Goal: Task Accomplishment & Management: Complete application form

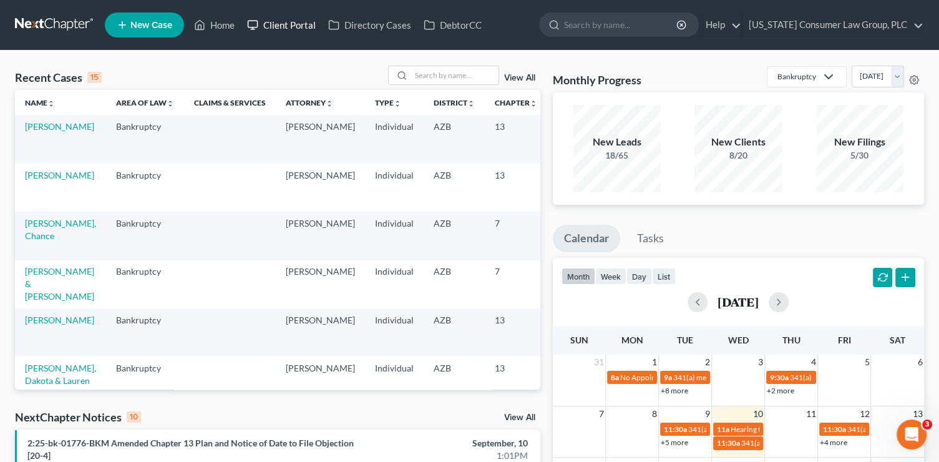
click at [288, 17] on link "Client Portal" at bounding box center [281, 25] width 81 height 22
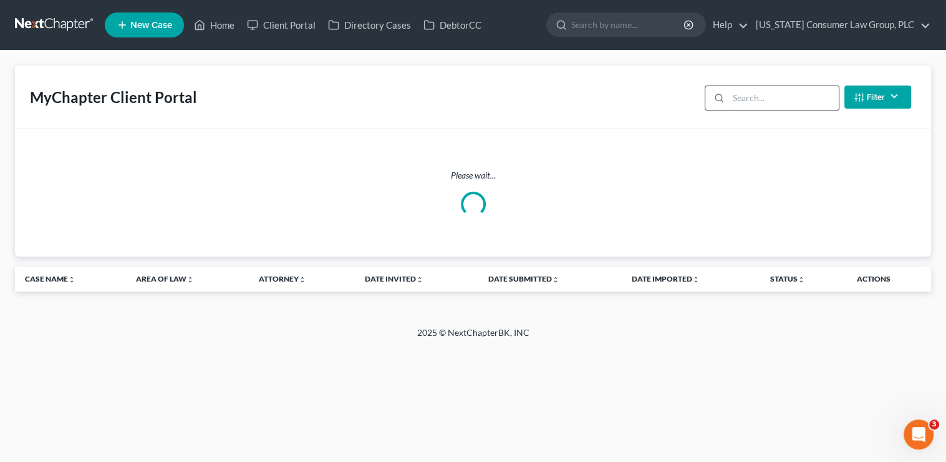
click at [826, 101] on input "search" at bounding box center [783, 98] width 110 height 24
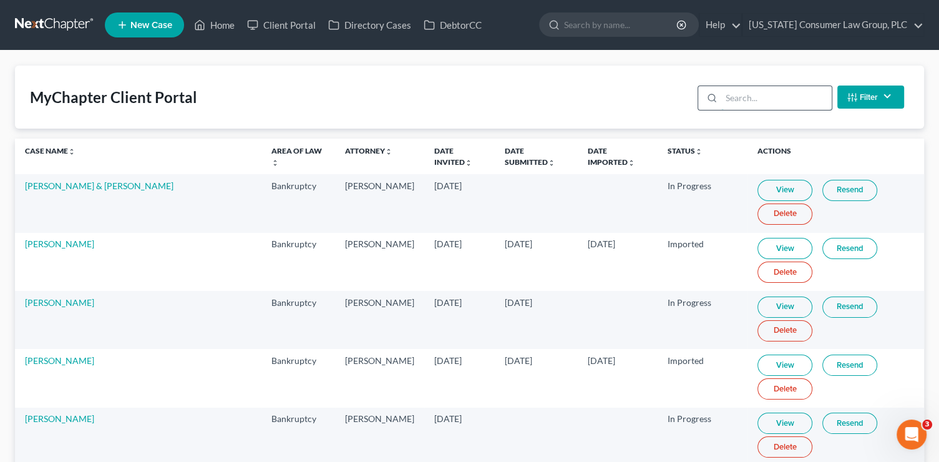
click at [751, 97] on input "search" at bounding box center [776, 98] width 110 height 24
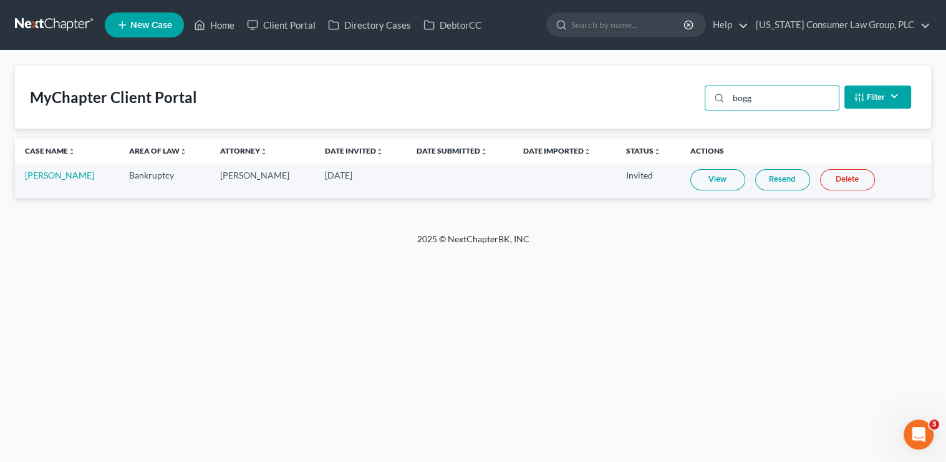
type input "bogg"
click at [760, 184] on link "Resend" at bounding box center [782, 179] width 55 height 21
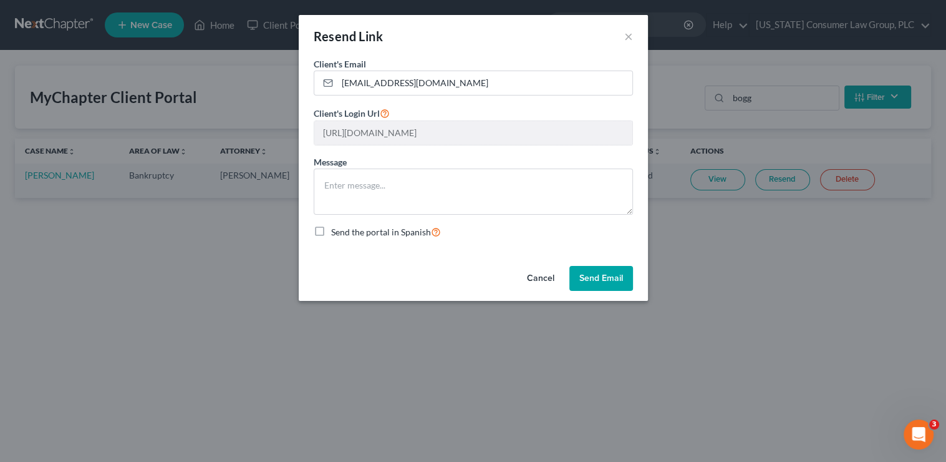
click at [604, 268] on button "Send Email" at bounding box center [601, 278] width 64 height 25
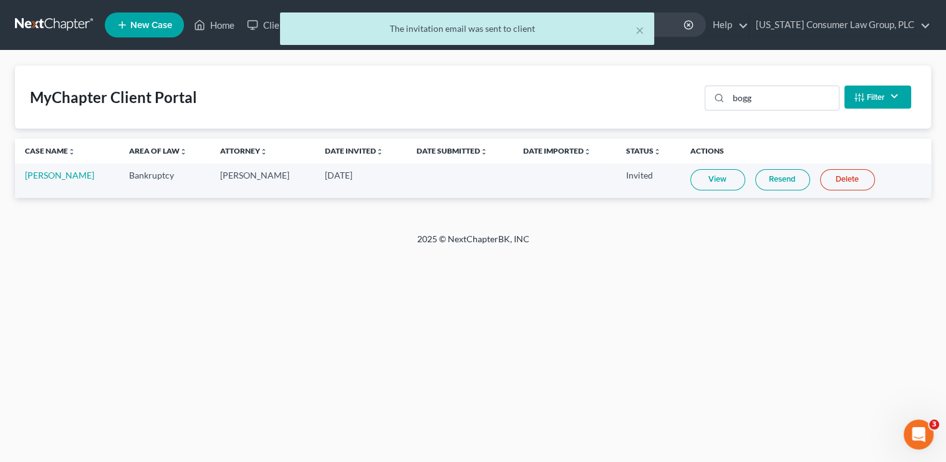
click at [762, 186] on link "Resend" at bounding box center [782, 179] width 55 height 21
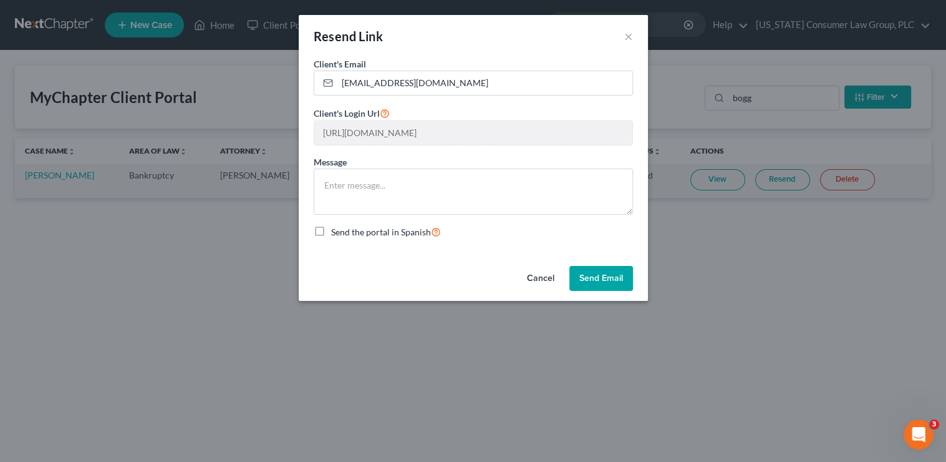
click at [632, 34] on div "Resend Link ×" at bounding box center [473, 36] width 349 height 42
click at [625, 34] on button "×" at bounding box center [628, 36] width 9 height 15
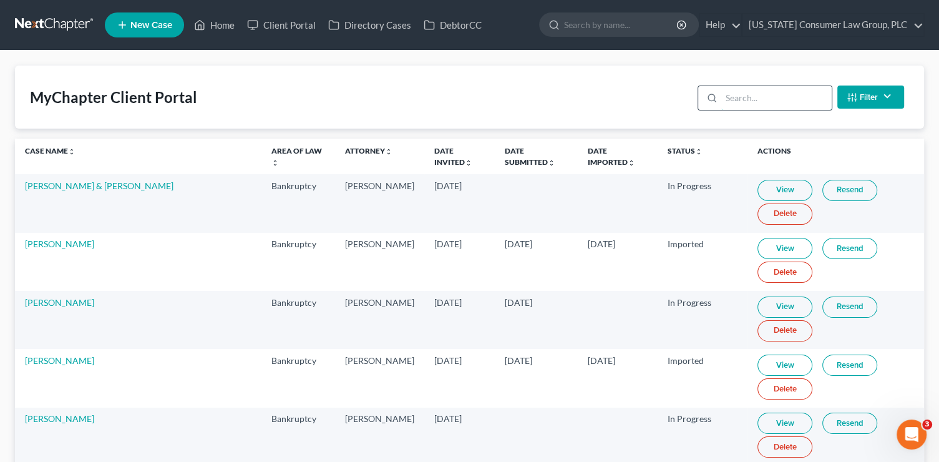
click at [767, 102] on input "search" at bounding box center [776, 98] width 110 height 24
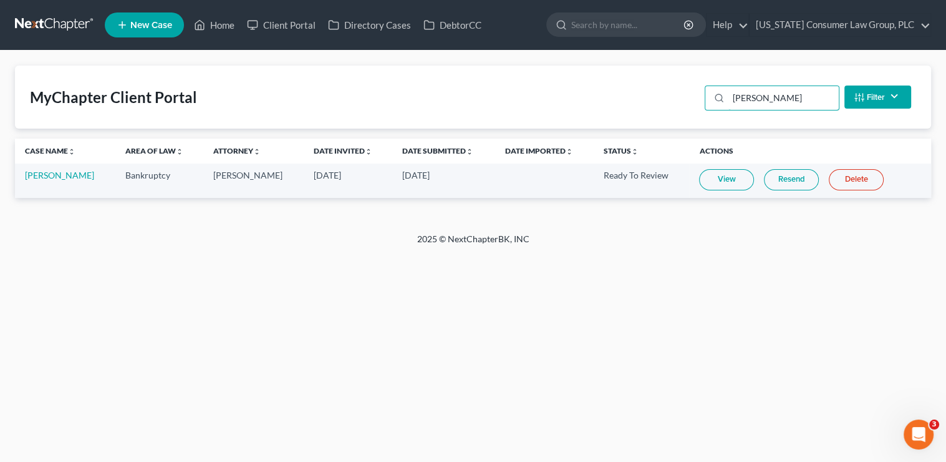
type input "olga"
click at [720, 178] on link "View" at bounding box center [726, 179] width 55 height 21
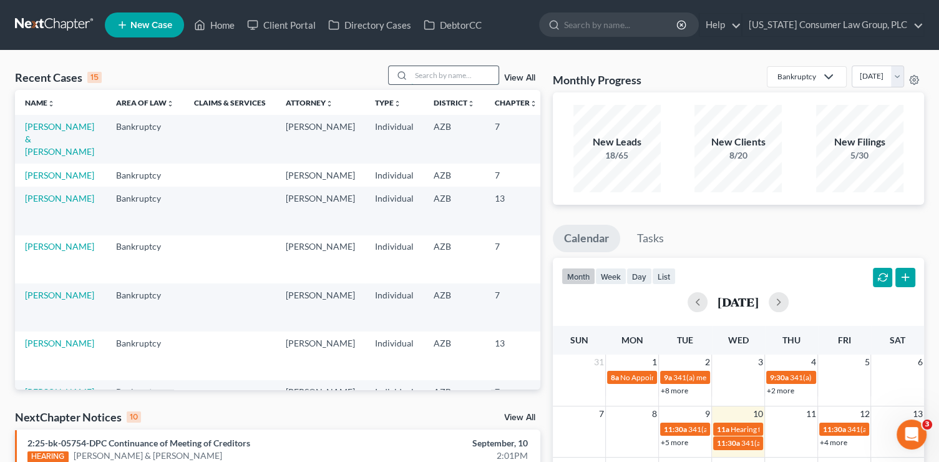
click at [422, 70] on input "search" at bounding box center [454, 75] width 87 height 18
type input "mckinney"
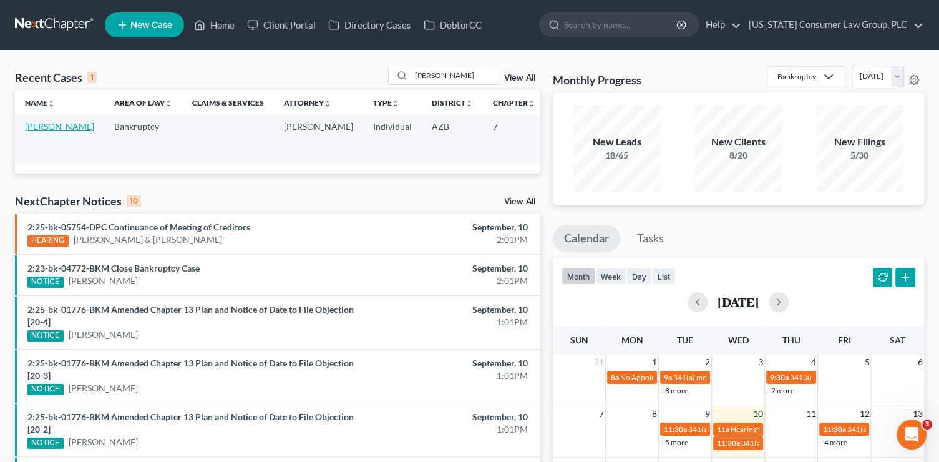
click at [47, 124] on link "[PERSON_NAME]" at bounding box center [59, 126] width 69 height 11
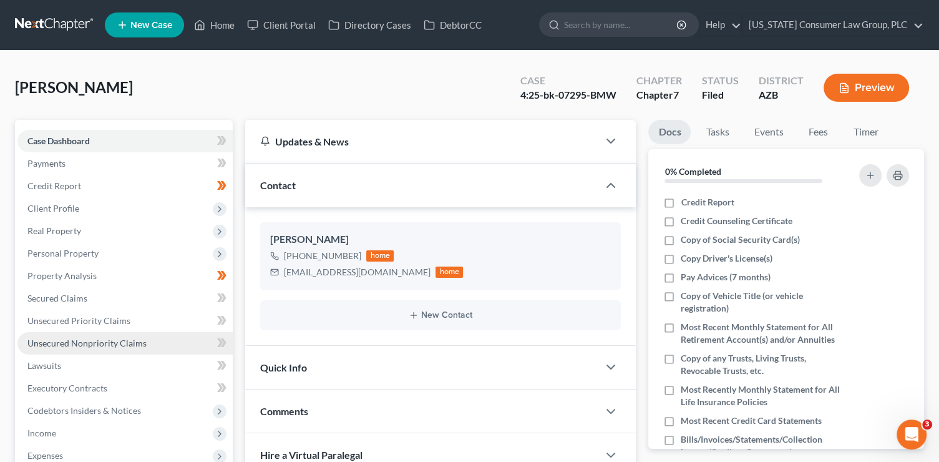
click at [115, 341] on span "Unsecured Nonpriority Claims" at bounding box center [86, 342] width 119 height 11
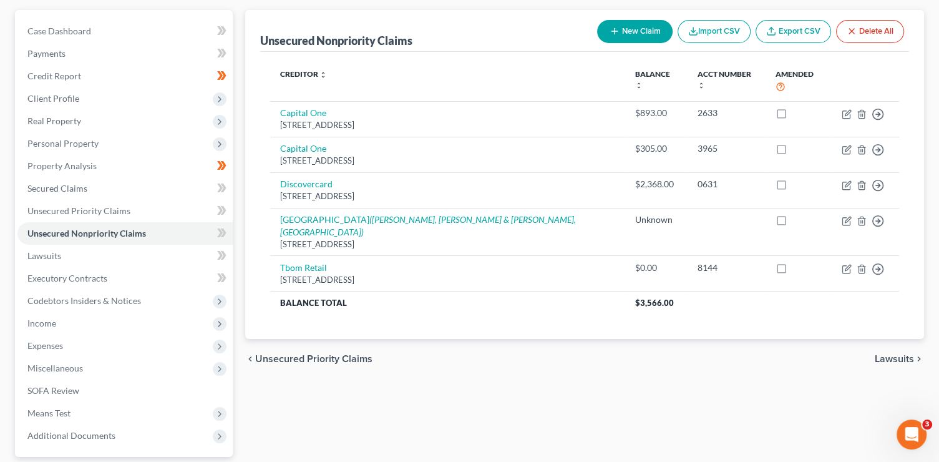
scroll to position [158, 0]
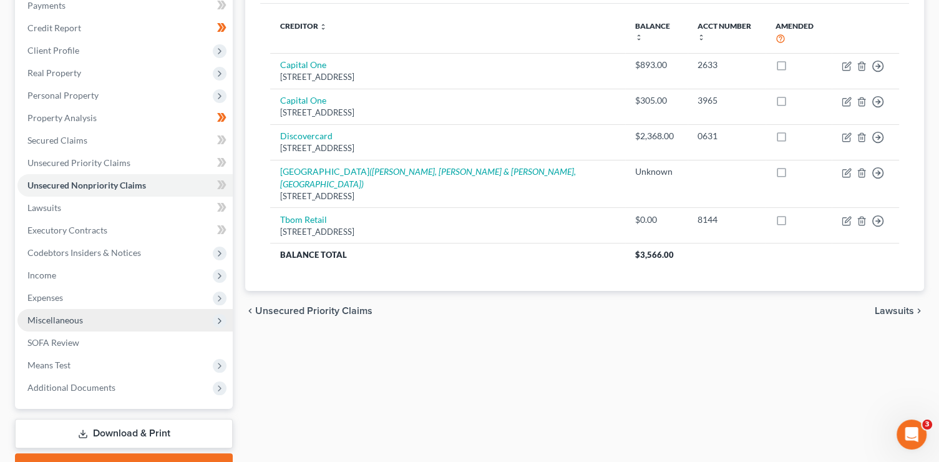
drag, startPoint x: 69, startPoint y: 317, endPoint x: 79, endPoint y: 328, distance: 14.6
click at [69, 317] on span "Miscellaneous" at bounding box center [55, 319] width 56 height 11
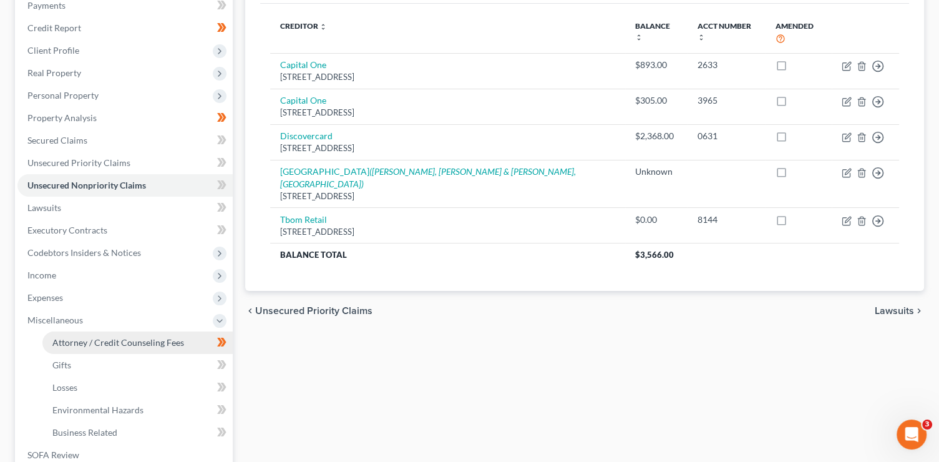
click at [93, 338] on span "Attorney / Credit Counseling Fees" at bounding box center [118, 342] width 132 height 11
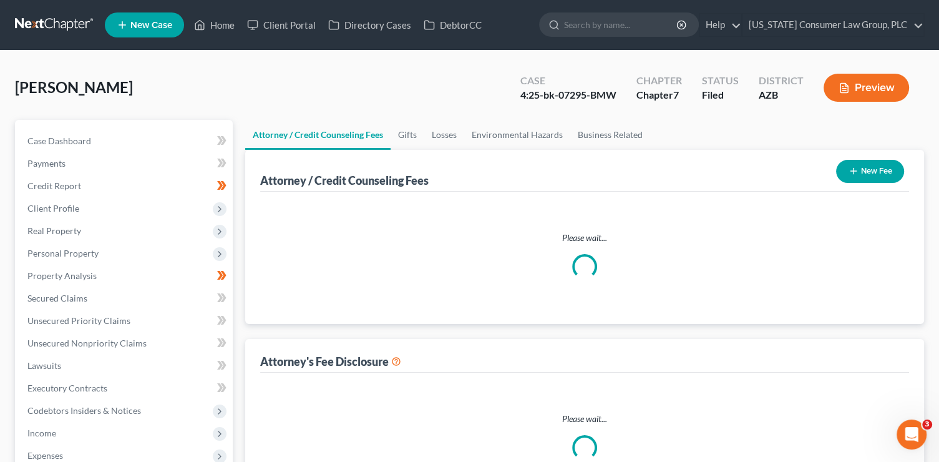
select select "5"
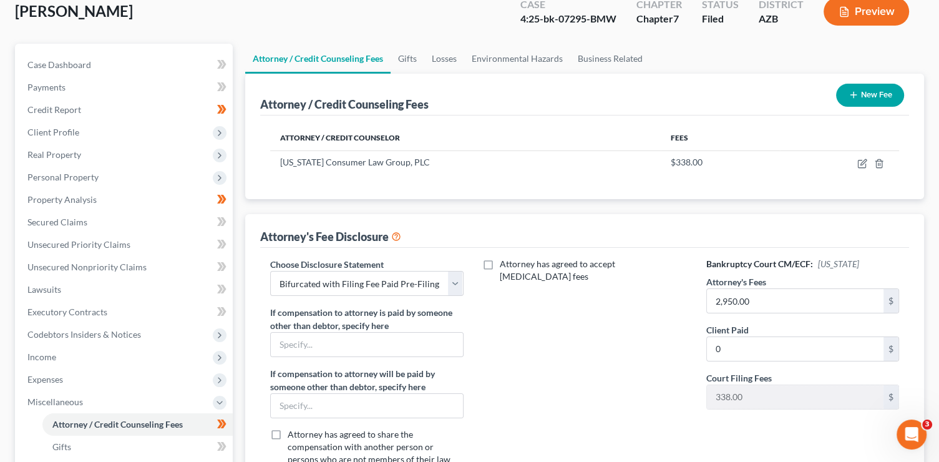
scroll to position [77, 0]
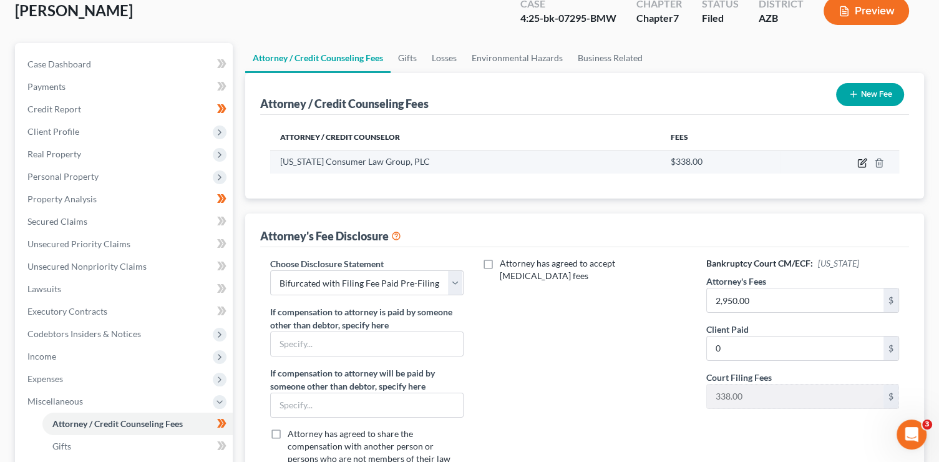
click at [862, 160] on icon "button" at bounding box center [863, 161] width 6 height 6
select select "3"
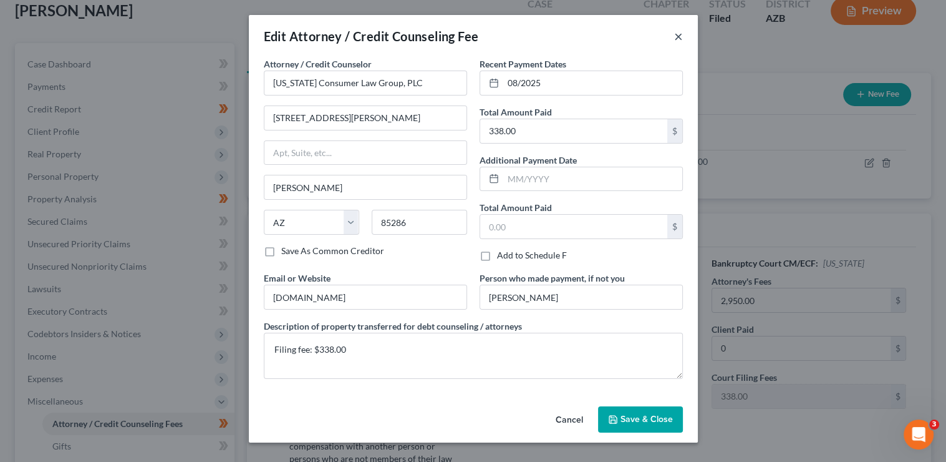
click at [679, 39] on button "×" at bounding box center [678, 36] width 9 height 15
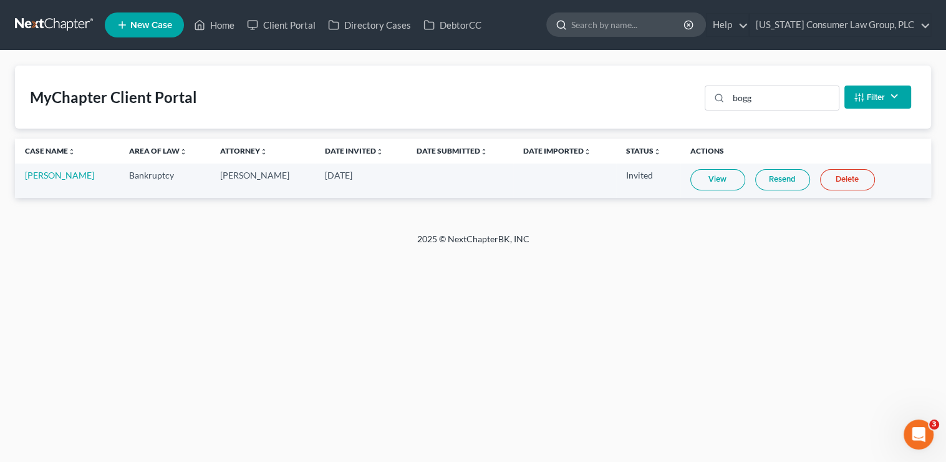
click at [594, 21] on input "search" at bounding box center [628, 24] width 114 height 23
type input "[PERSON_NAME]"
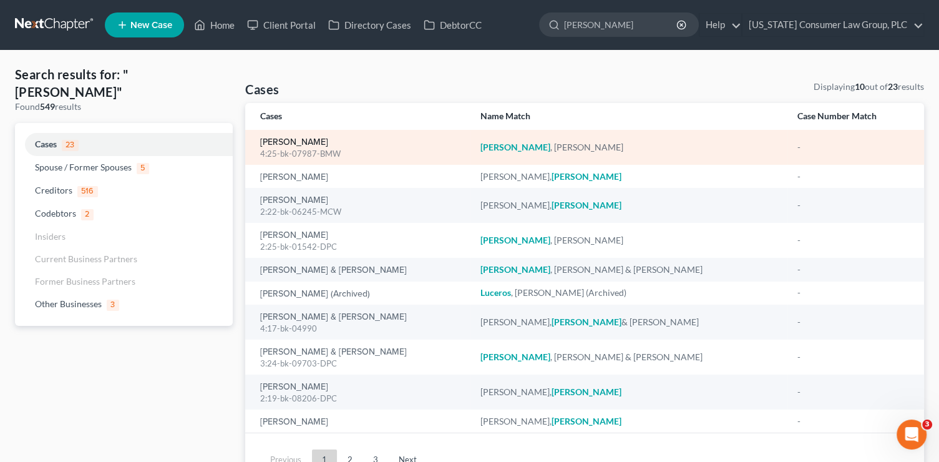
click at [299, 143] on link "[PERSON_NAME]" at bounding box center [294, 142] width 68 height 9
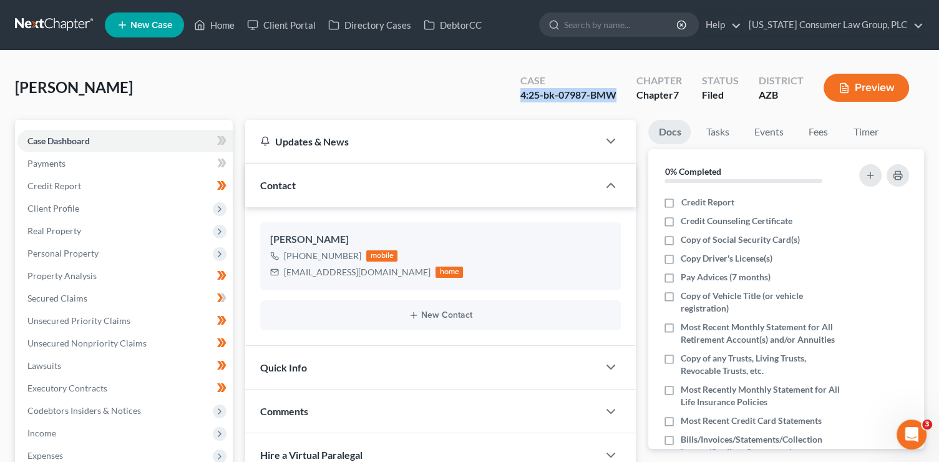
drag, startPoint x: 621, startPoint y: 98, endPoint x: 520, endPoint y: 94, distance: 100.5
click at [520, 94] on div "Case 4:25-bk-07987-BMW" at bounding box center [568, 88] width 116 height 37
copy div "4:25-bk-07987-BMW"
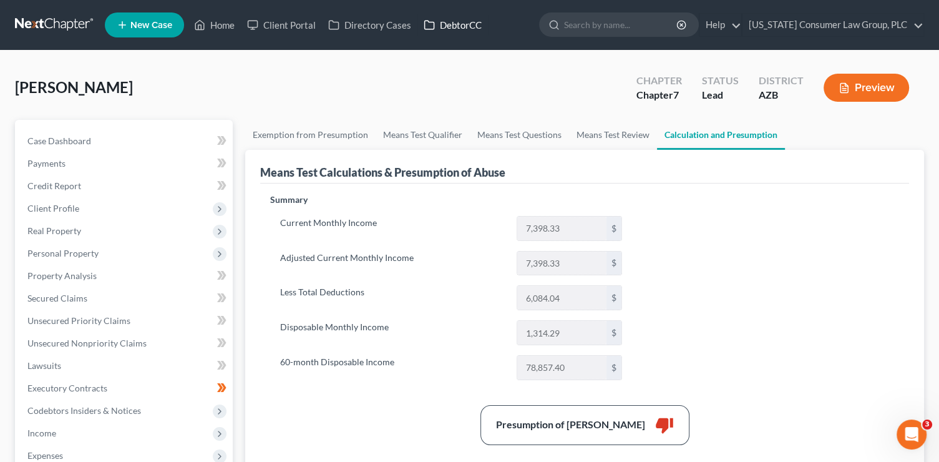
click at [454, 27] on link "DebtorCC" at bounding box center [452, 25] width 70 height 22
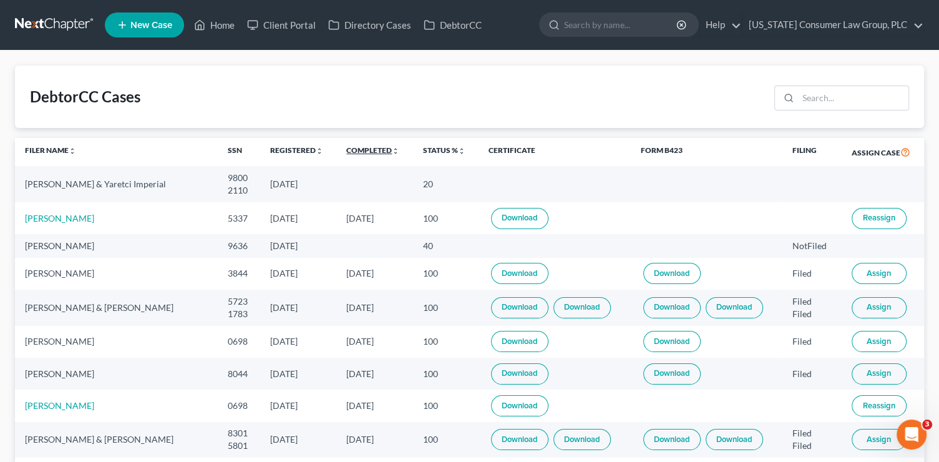
click at [379, 149] on link "Completed unfold_more expand_more expand_less" at bounding box center [372, 149] width 53 height 9
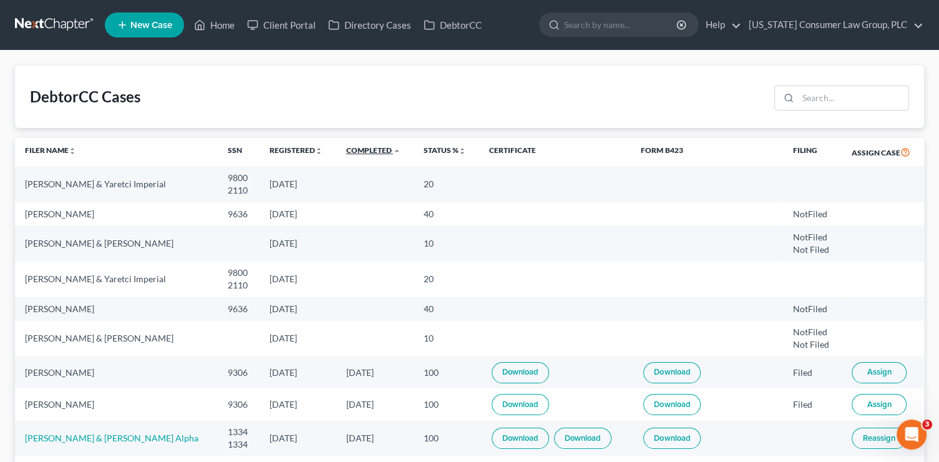
click at [379, 149] on link "Completed unfold_more expand_more expand_less" at bounding box center [373, 149] width 54 height 9
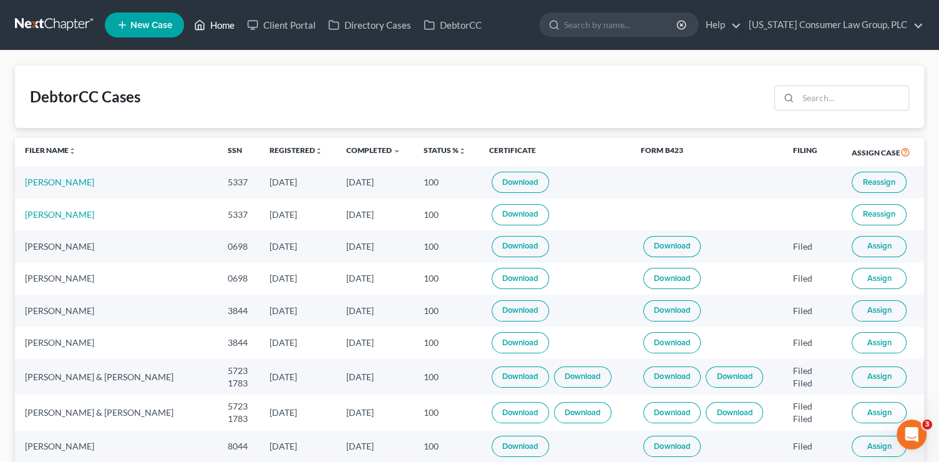
click at [230, 31] on link "Home" at bounding box center [214, 25] width 53 height 22
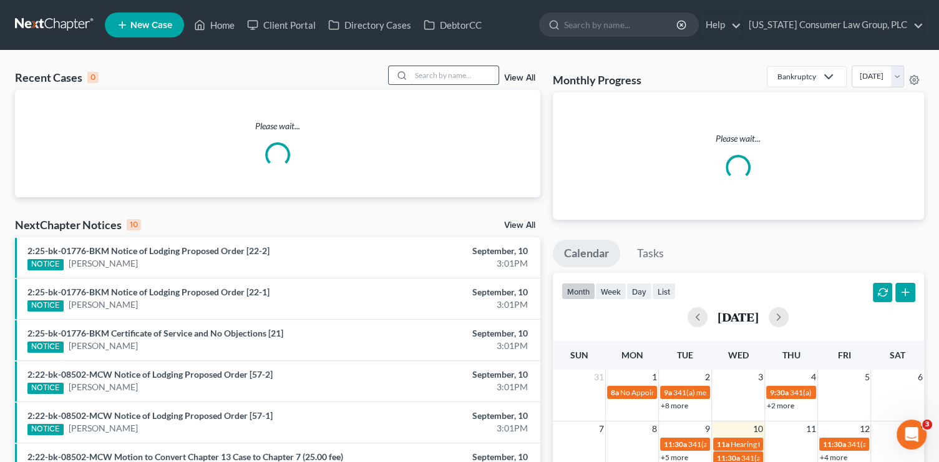
click at [462, 80] on input "search" at bounding box center [454, 75] width 87 height 18
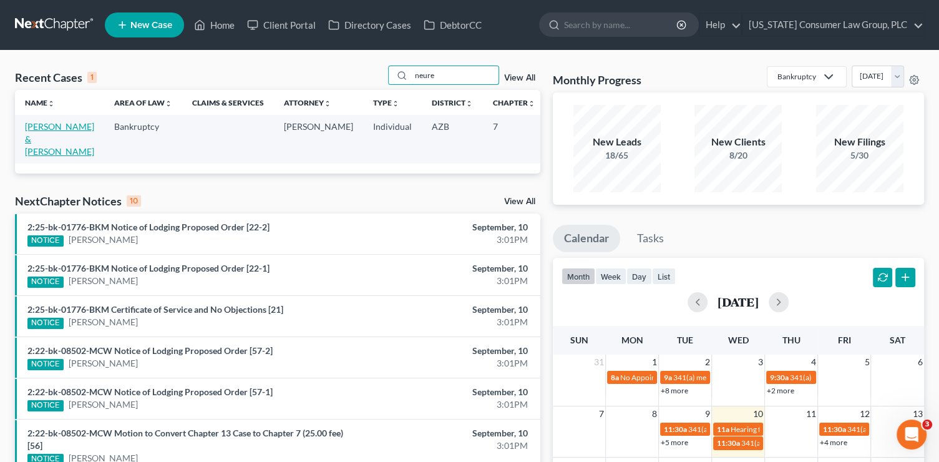
type input "neure"
click at [50, 150] on link "[PERSON_NAME] & [PERSON_NAME]" at bounding box center [59, 139] width 69 height 36
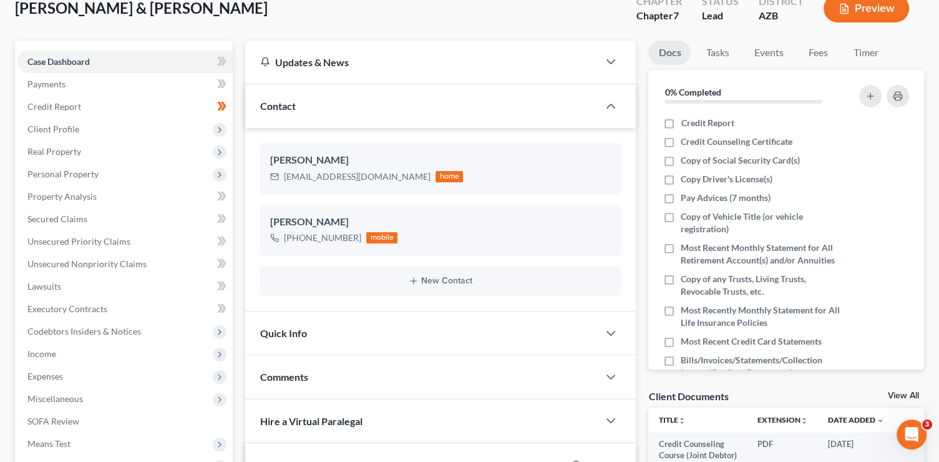
scroll to position [92, 0]
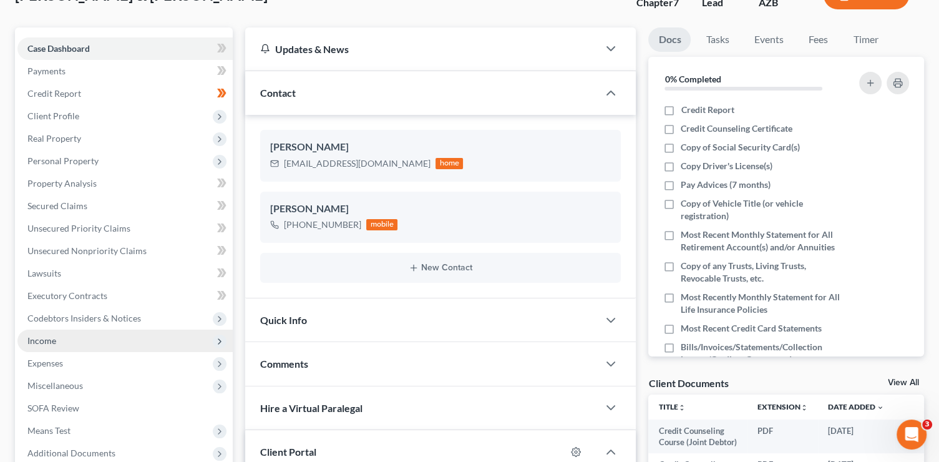
click at [56, 331] on span "Income" at bounding box center [124, 340] width 215 height 22
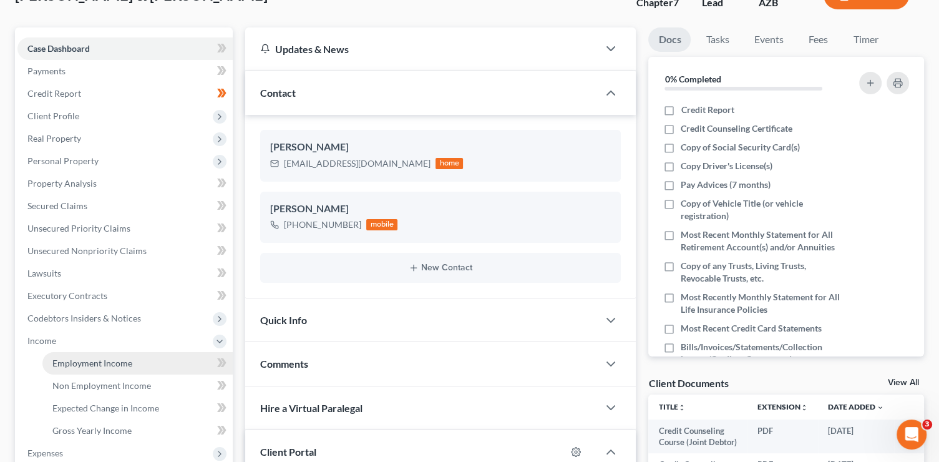
click at [70, 360] on span "Employment Income" at bounding box center [92, 362] width 80 height 11
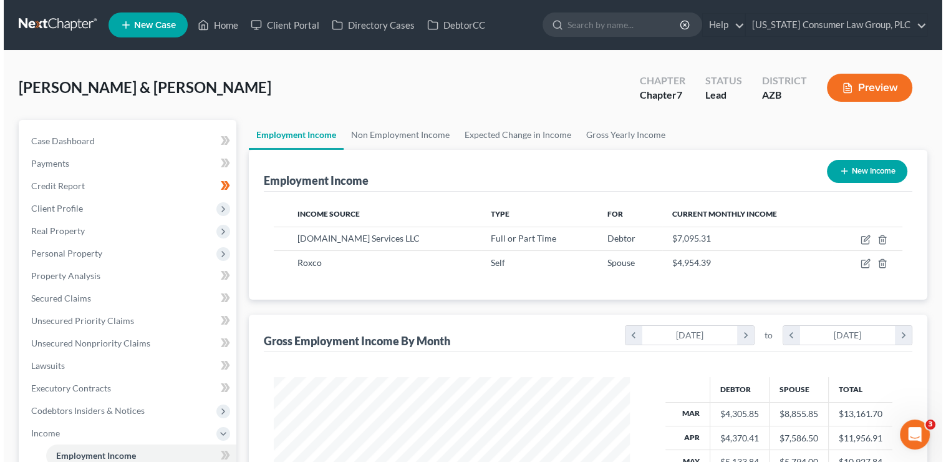
scroll to position [222, 381]
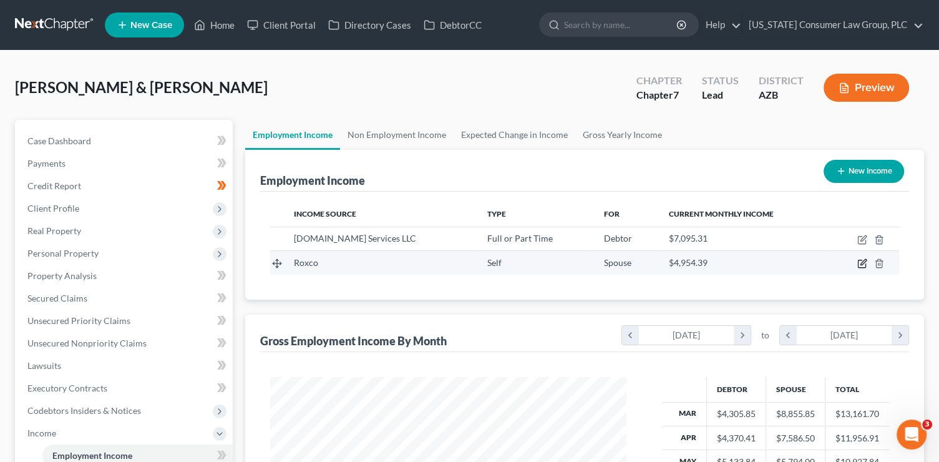
click at [858, 261] on icon "button" at bounding box center [862, 263] width 10 height 10
select select "1"
select select "0"
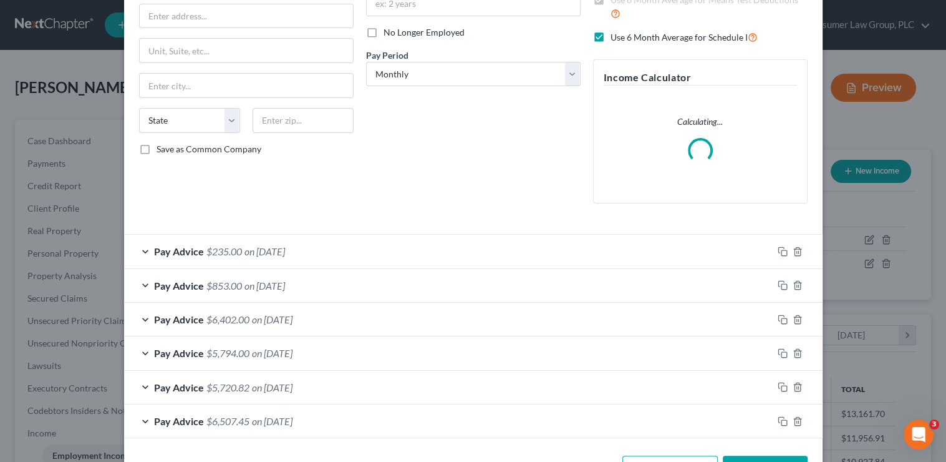
scroll to position [193, 0]
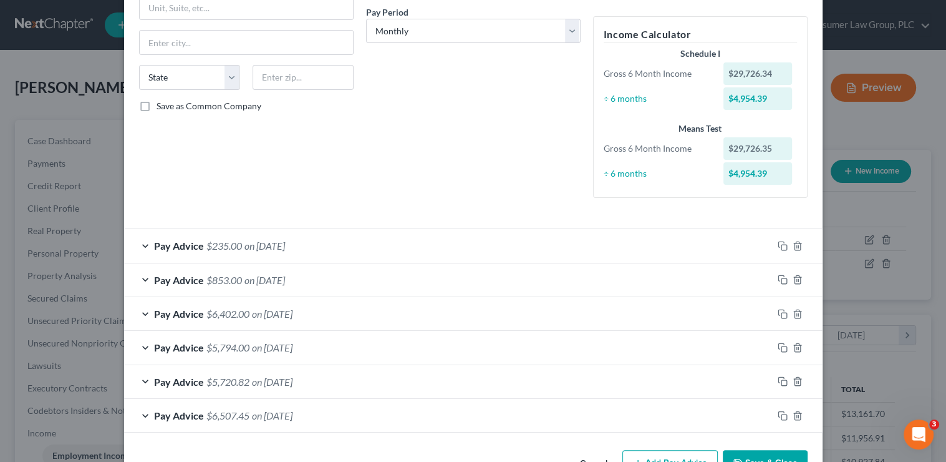
click at [341, 316] on div "Pay Advice $6,402.00 on [DATE]" at bounding box center [448, 313] width 649 height 33
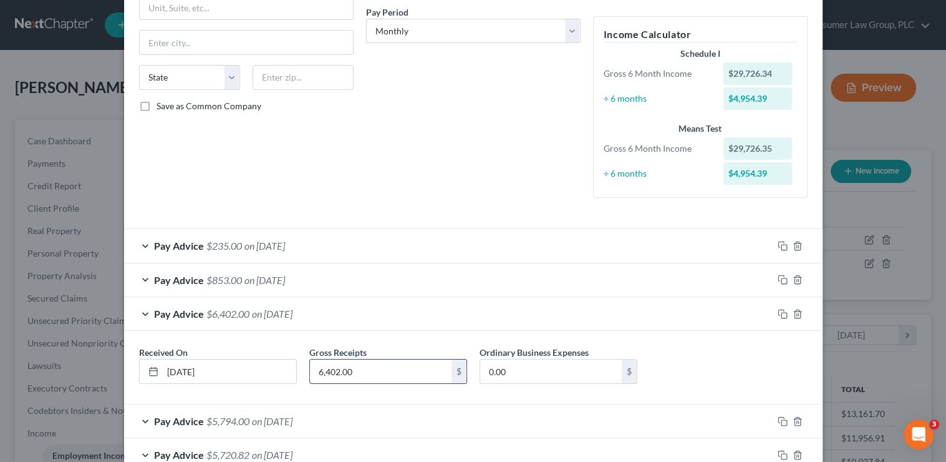
click at [413, 368] on input "6,402.00" at bounding box center [381, 371] width 142 height 24
type input "7,962.99"
type input "2,188.33"
click at [347, 281] on div "Pay Advice $853.00 on [DATE]" at bounding box center [448, 279] width 649 height 33
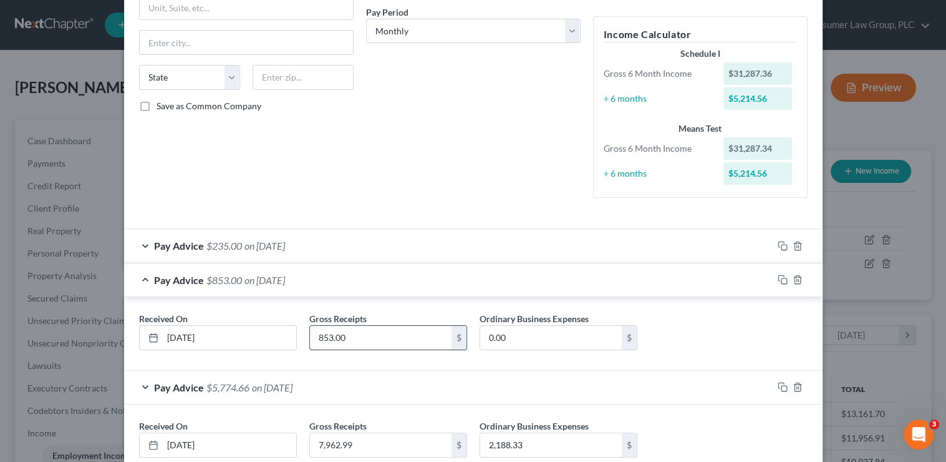
click at [380, 337] on input "853.00" at bounding box center [381, 338] width 142 height 24
type input "1,079.10"
type input "1,482.85"
click at [379, 246] on div "Pay Advice $235.00 on [DATE]" at bounding box center [448, 245] width 649 height 33
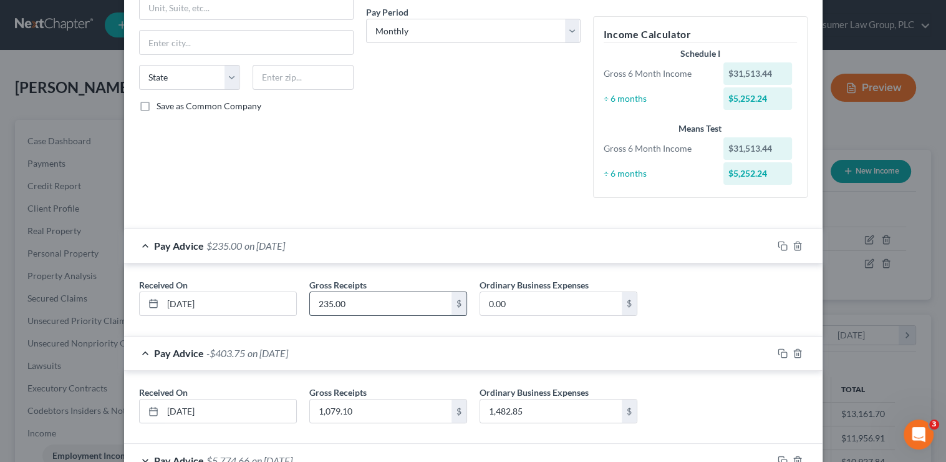
click at [363, 309] on input "235.00" at bounding box center [381, 304] width 142 height 24
type input "1,011"
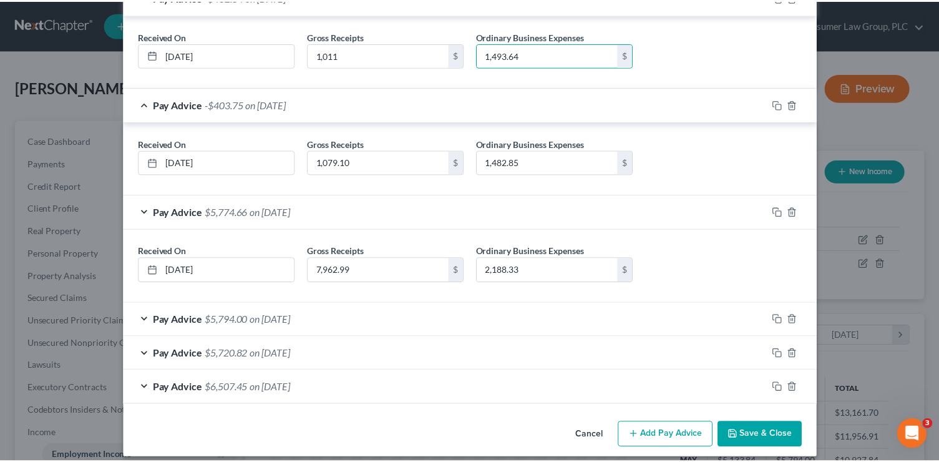
scroll to position [450, 0]
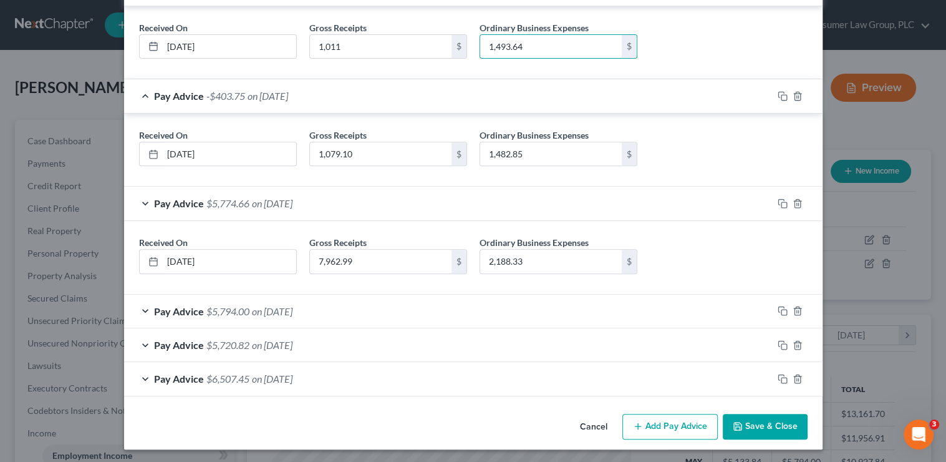
type input "1,493.64"
click at [762, 422] on button "Save & Close" at bounding box center [765, 426] width 85 height 26
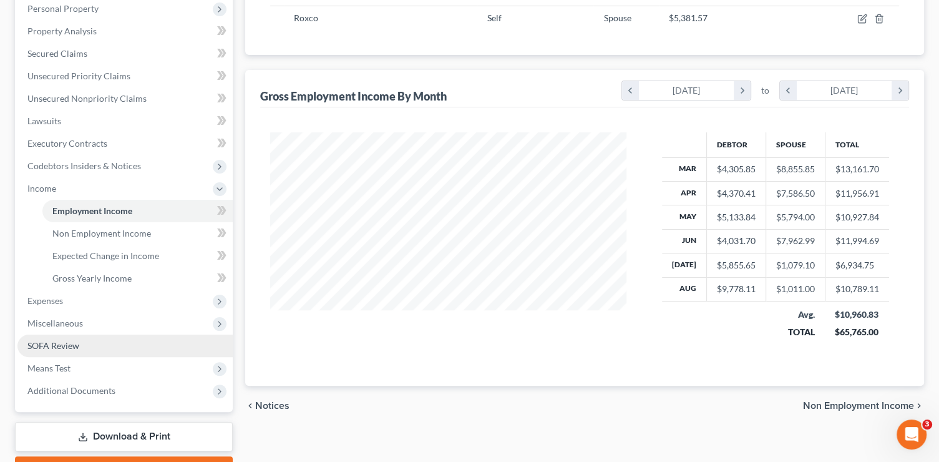
scroll to position [254, 0]
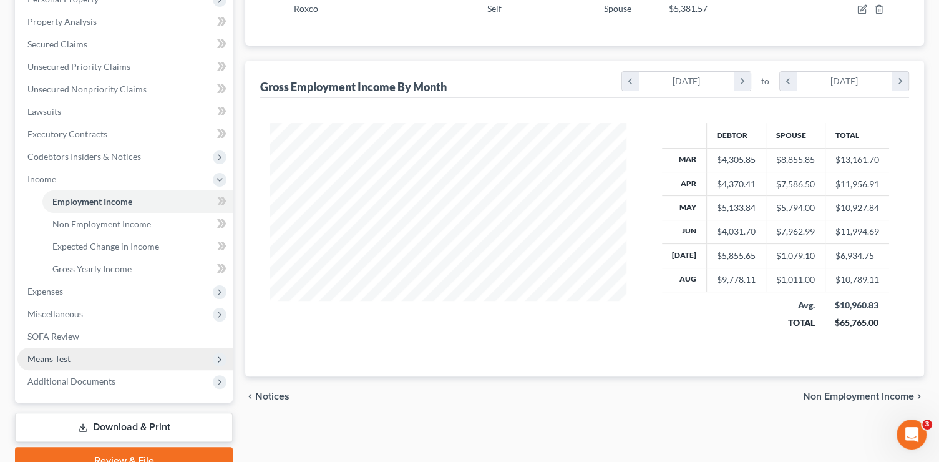
click at [67, 363] on span "Means Test" at bounding box center [124, 358] width 215 height 22
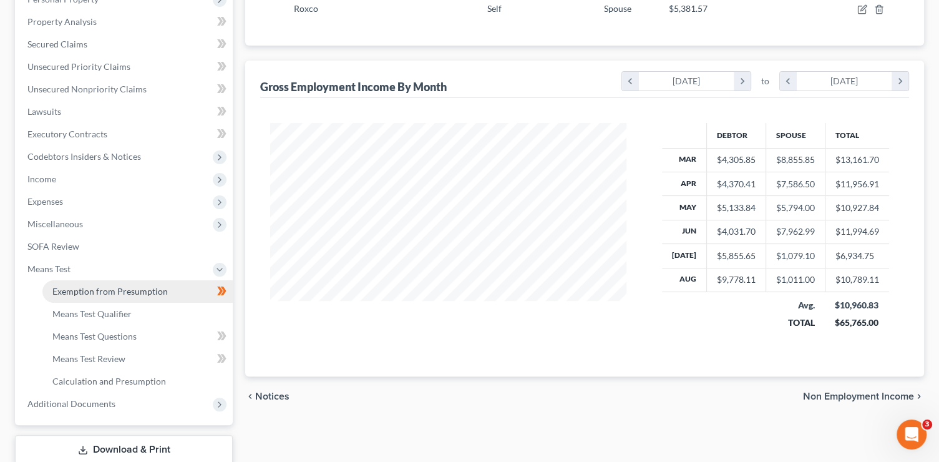
click at [132, 289] on span "Exemption from Presumption" at bounding box center [109, 291] width 115 height 11
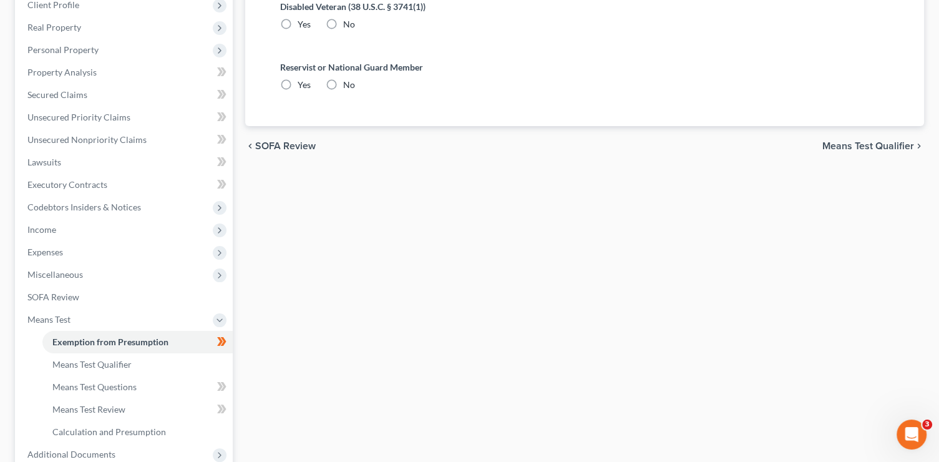
scroll to position [2, 0]
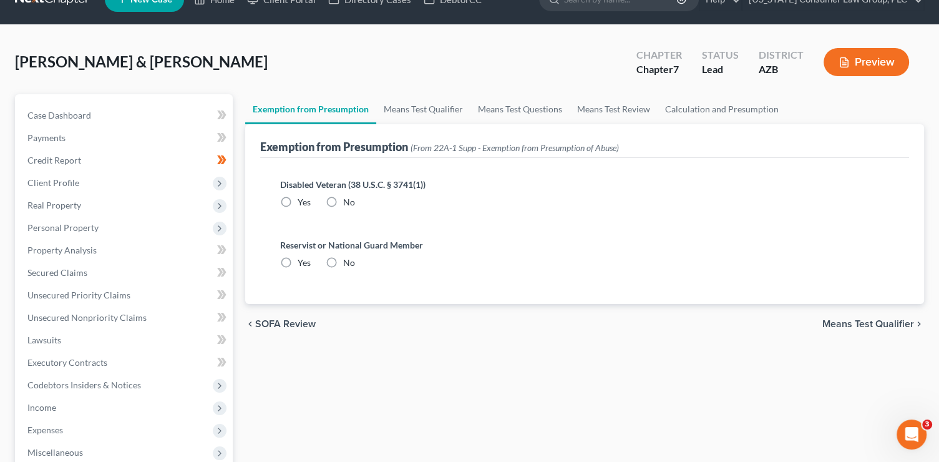
radio input "true"
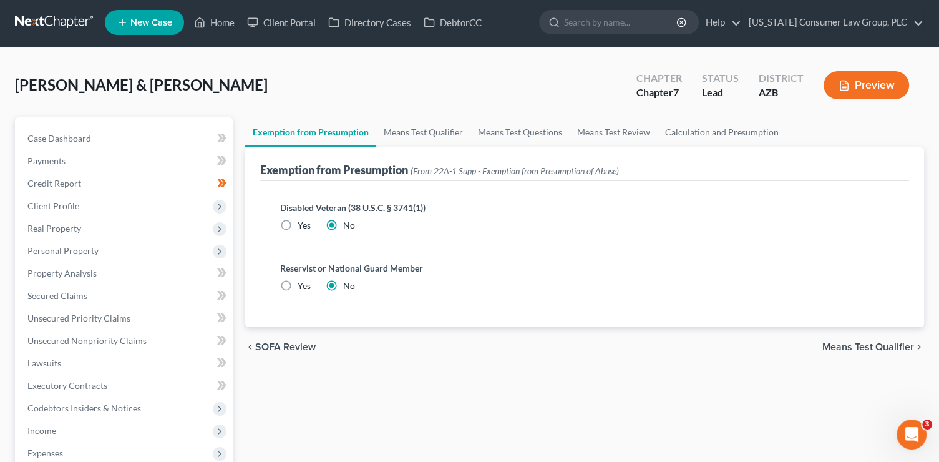
scroll to position [0, 0]
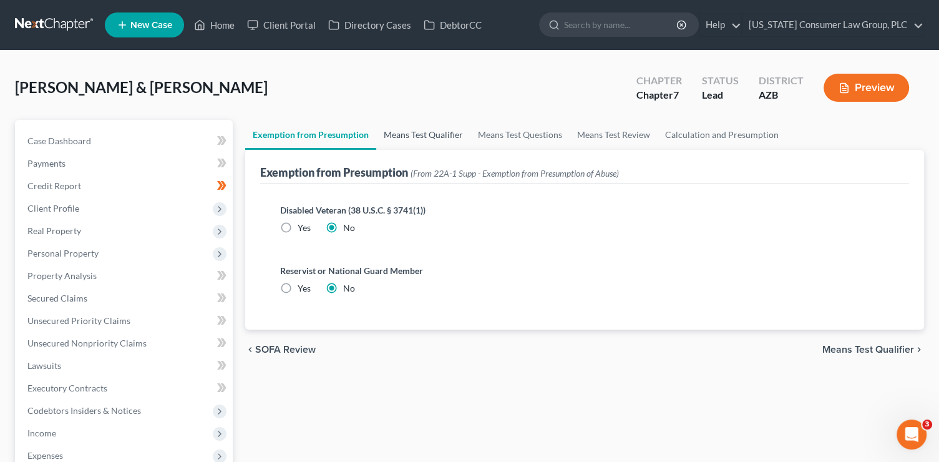
click at [422, 140] on link "Means Test Qualifier" at bounding box center [423, 135] width 94 height 30
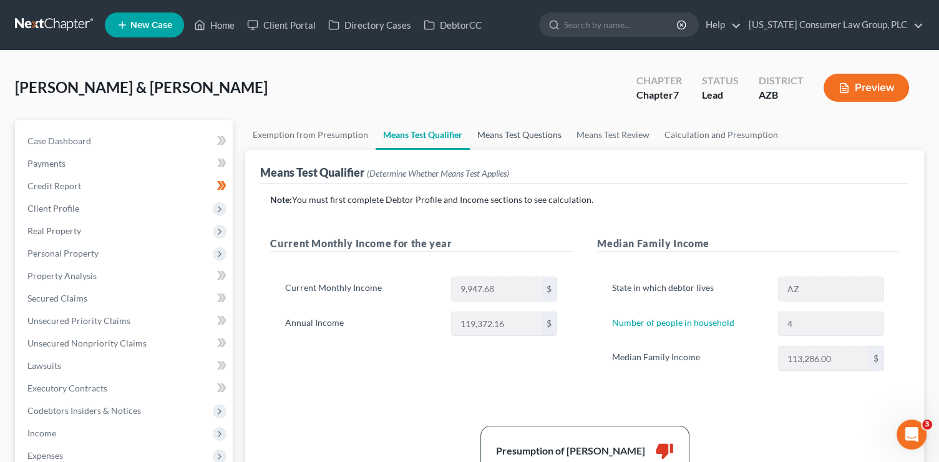
click at [538, 132] on link "Means Test Questions" at bounding box center [519, 135] width 99 height 30
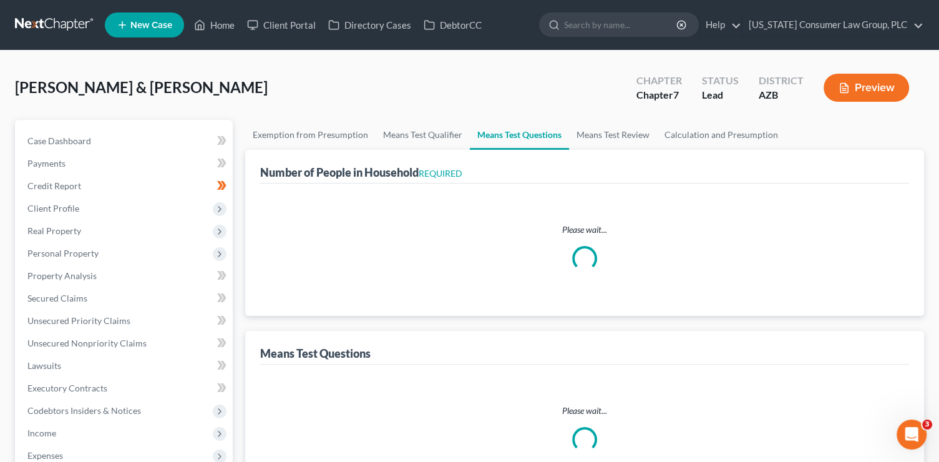
select select "0"
select select "60"
select select "1"
select select "60"
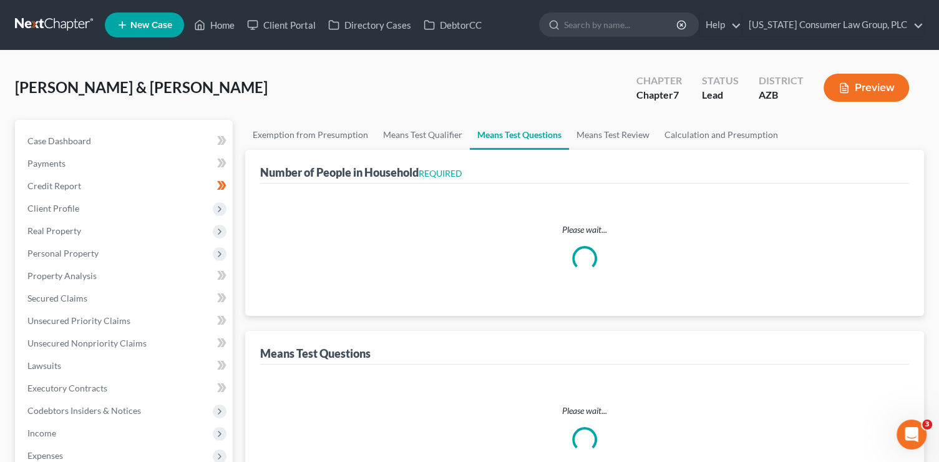
select select "4"
select select "2"
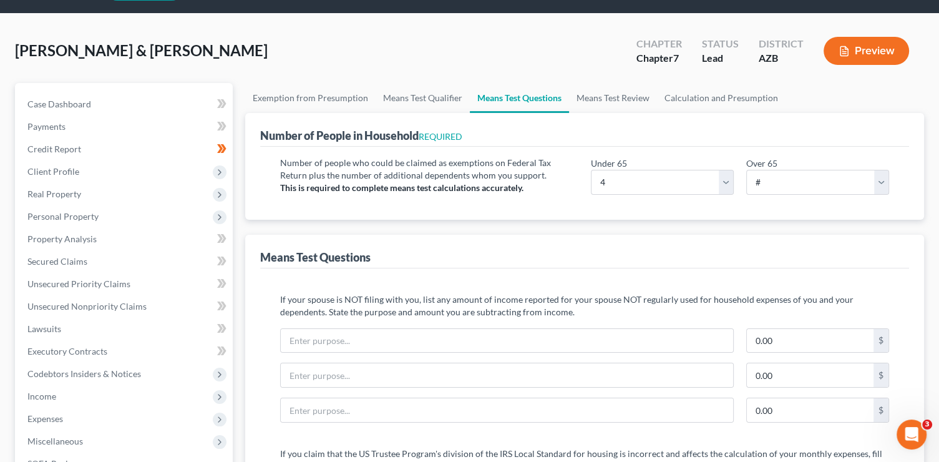
scroll to position [22, 0]
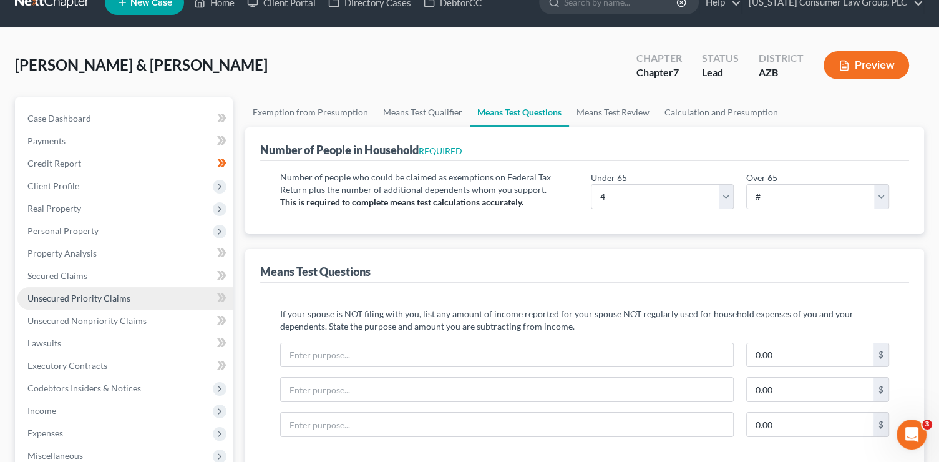
click at [107, 301] on span "Unsecured Priority Claims" at bounding box center [78, 297] width 103 height 11
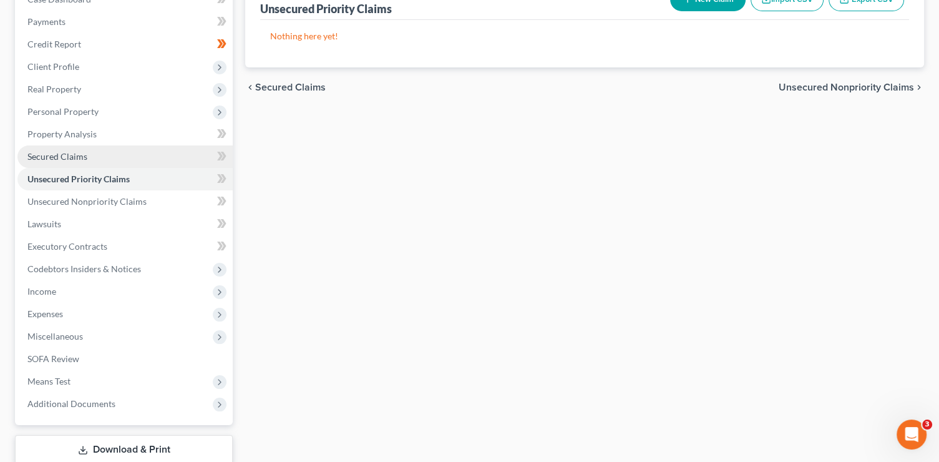
scroll to position [223, 0]
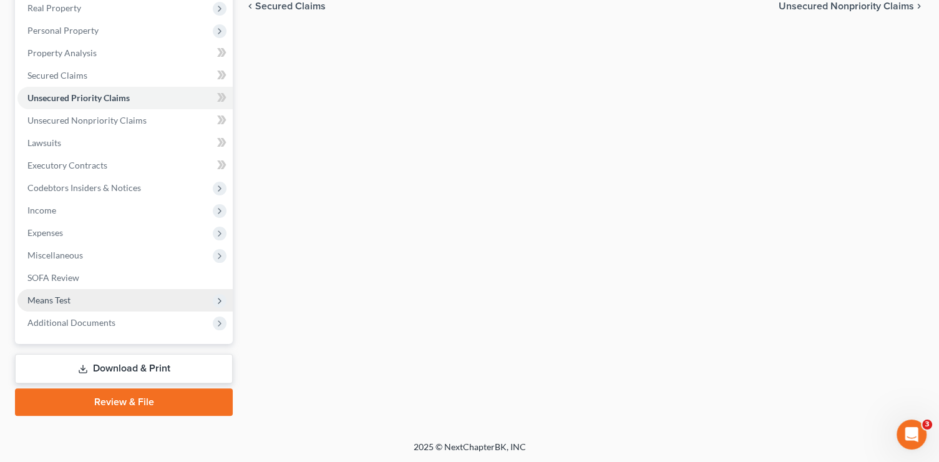
click at [109, 303] on span "Means Test" at bounding box center [124, 300] width 215 height 22
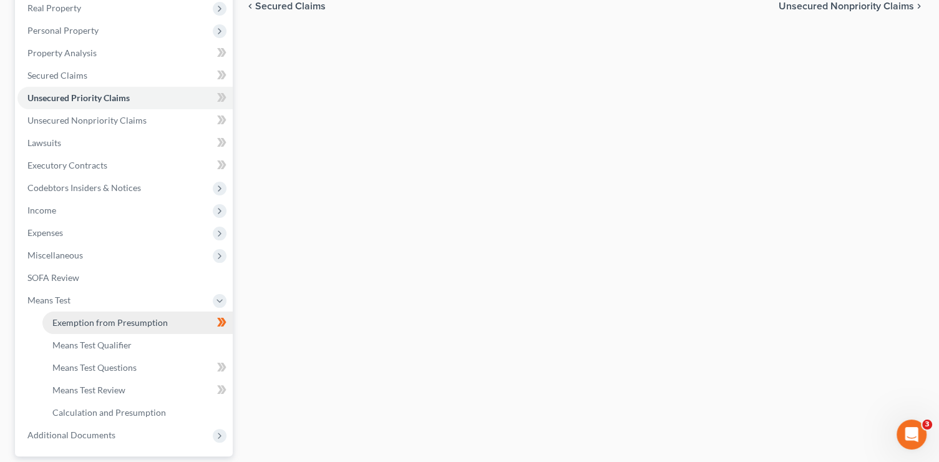
click at [114, 317] on span "Exemption from Presumption" at bounding box center [109, 322] width 115 height 11
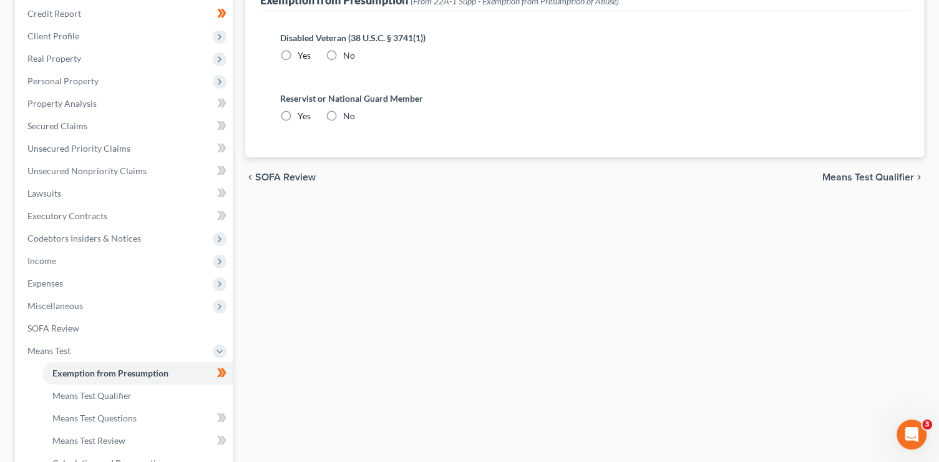
scroll to position [52, 0]
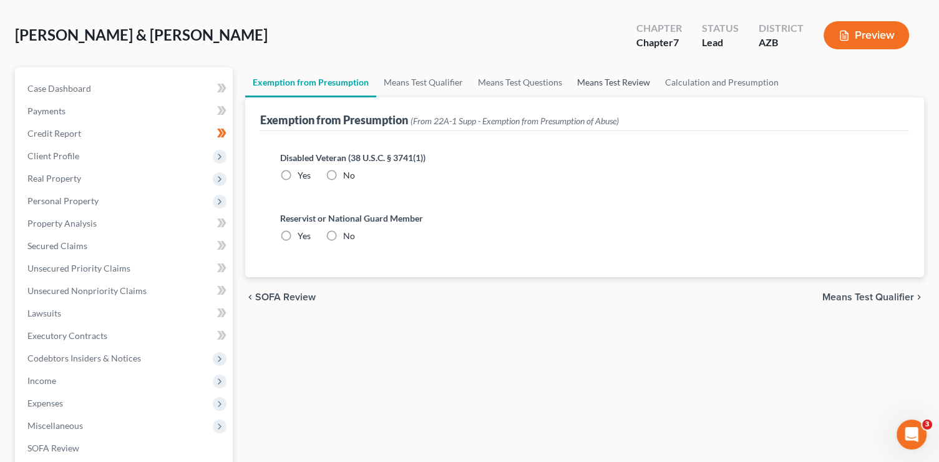
radio input "true"
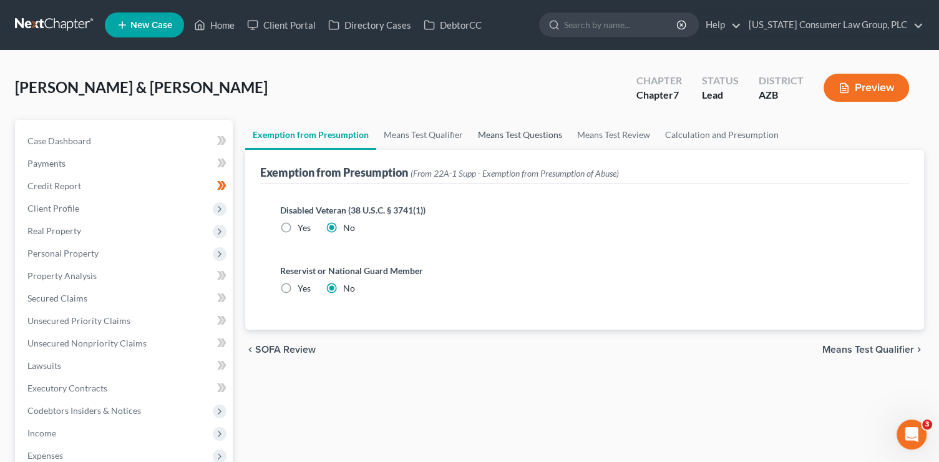
click at [535, 135] on link "Means Test Questions" at bounding box center [519, 135] width 99 height 30
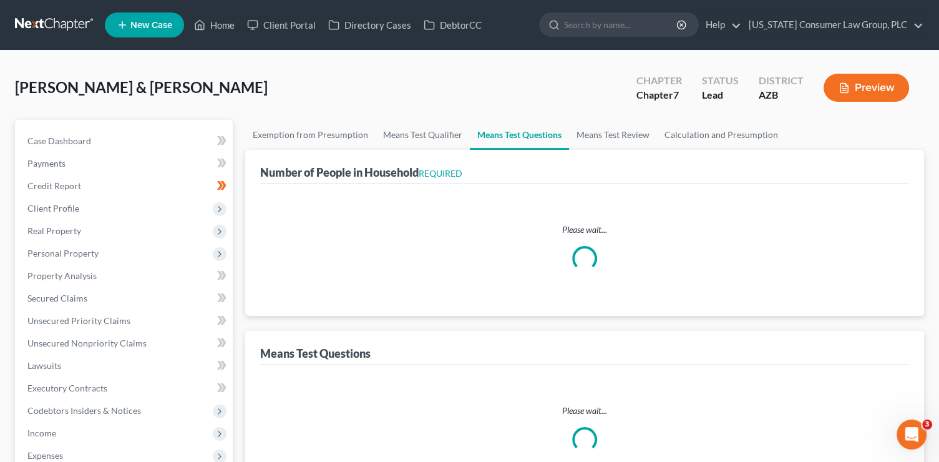
select select "0"
select select "60"
select select "1"
select select "60"
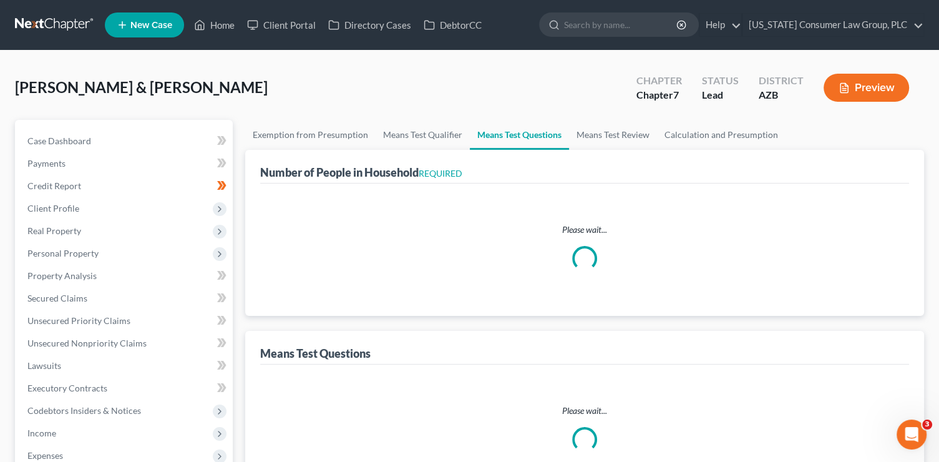
select select "2"
select select "4"
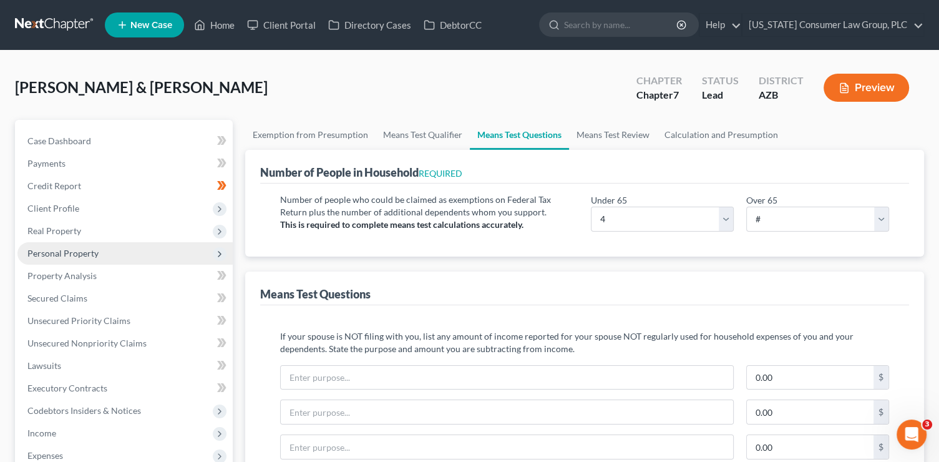
click at [92, 256] on span "Personal Property" at bounding box center [62, 253] width 71 height 11
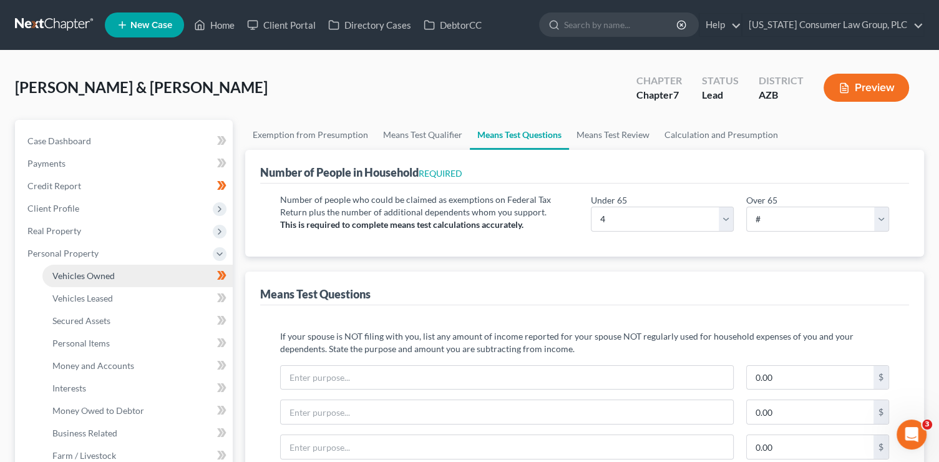
click at [96, 264] on link "Vehicles Owned" at bounding box center [137, 275] width 190 height 22
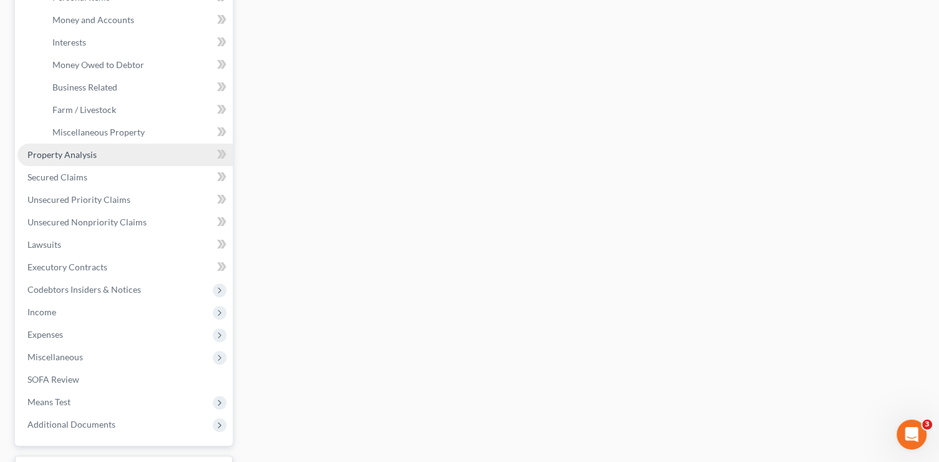
scroll to position [447, 0]
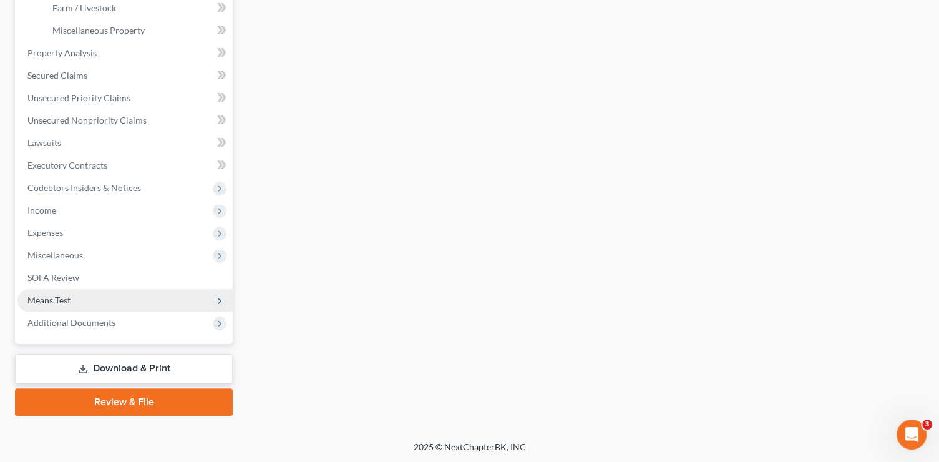
click at [82, 300] on span "Means Test" at bounding box center [124, 300] width 215 height 22
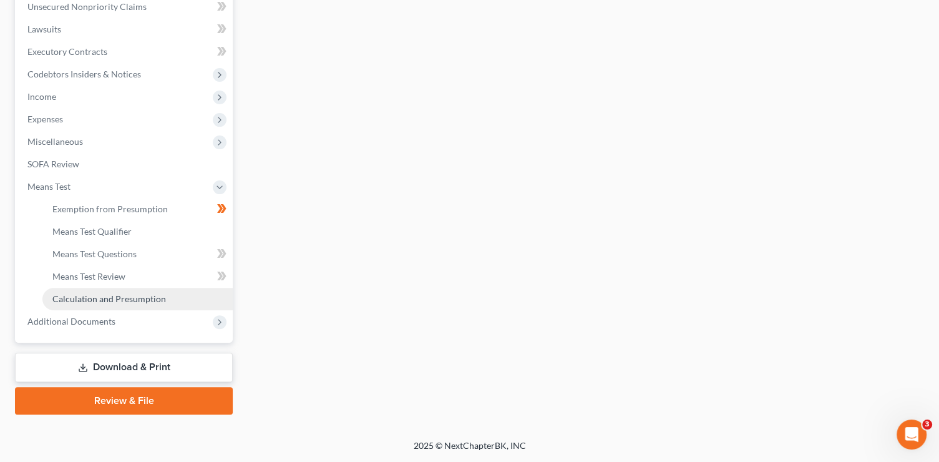
scroll to position [334, 0]
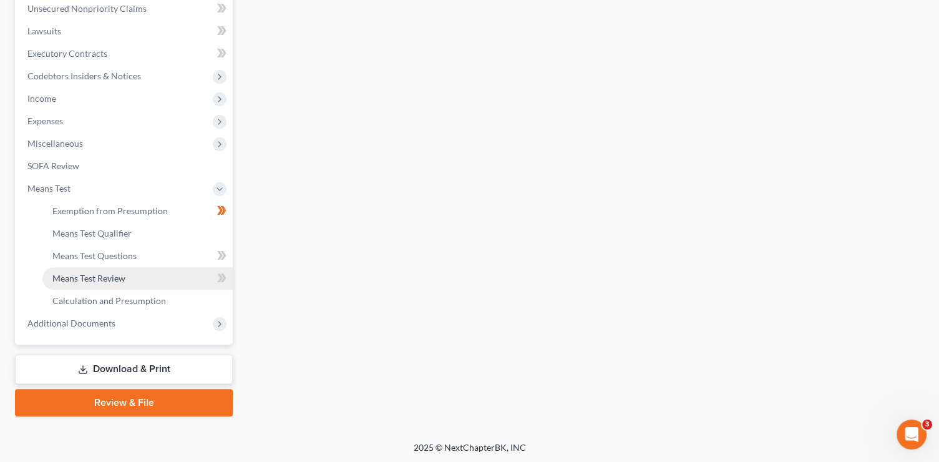
click at [151, 270] on link "Means Test Review" at bounding box center [137, 278] width 190 height 22
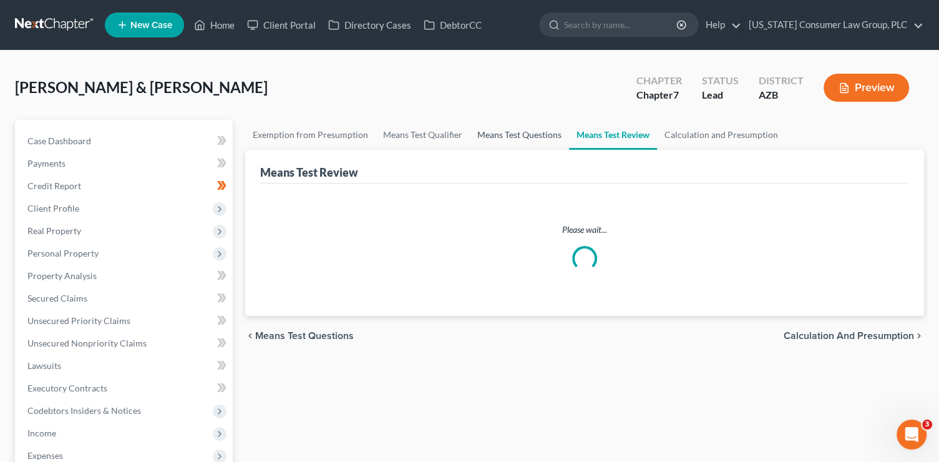
click at [546, 140] on link "Means Test Questions" at bounding box center [519, 135] width 99 height 30
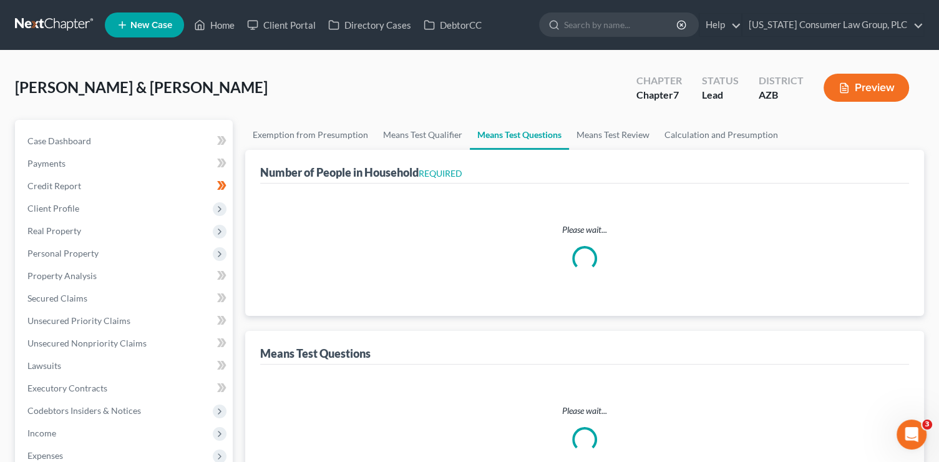
select select "0"
select select "60"
select select "1"
select select "60"
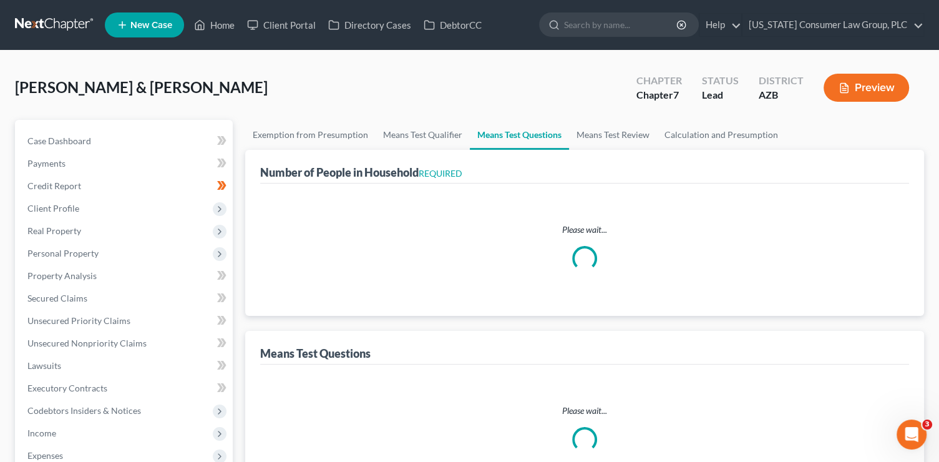
select select "4"
select select "2"
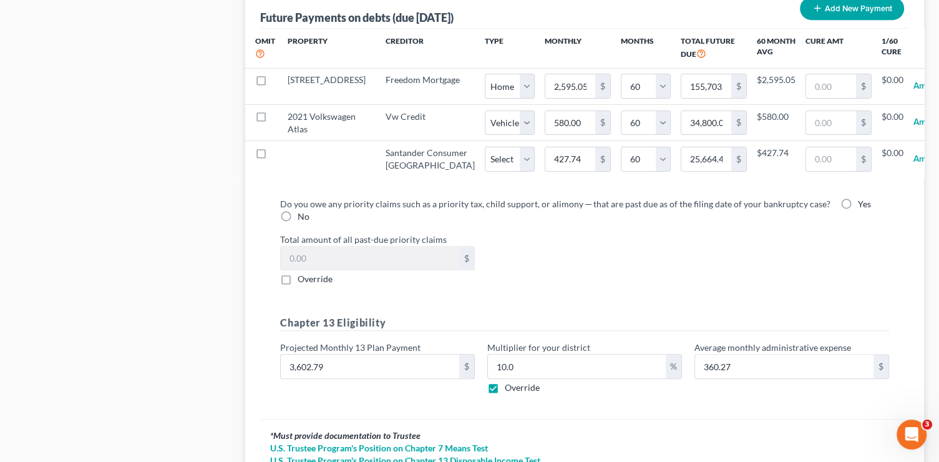
scroll to position [1403, 0]
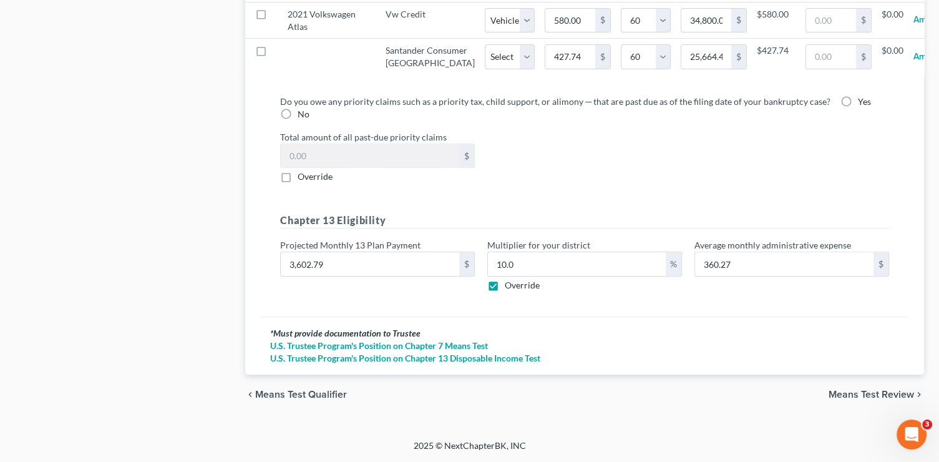
click at [880, 393] on span "Means Test Review" at bounding box center [870, 394] width 85 height 10
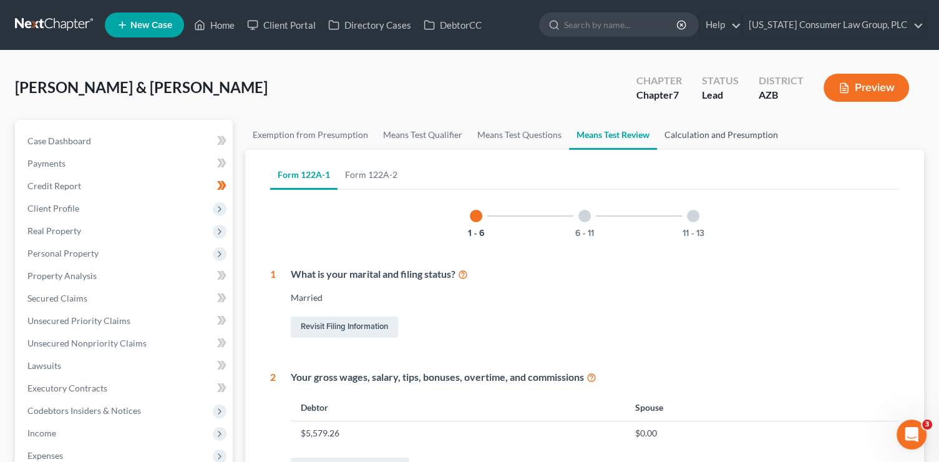
click at [718, 132] on link "Calculation and Presumption" at bounding box center [721, 135] width 128 height 30
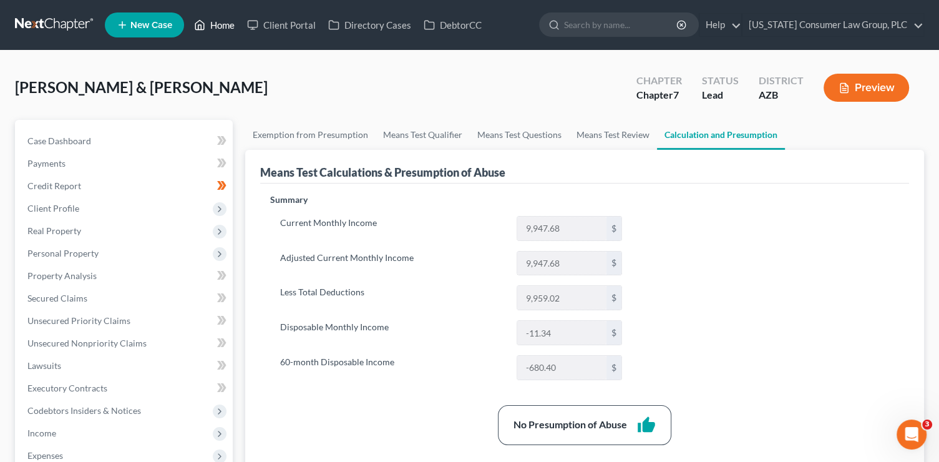
click at [224, 26] on link "Home" at bounding box center [214, 25] width 53 height 22
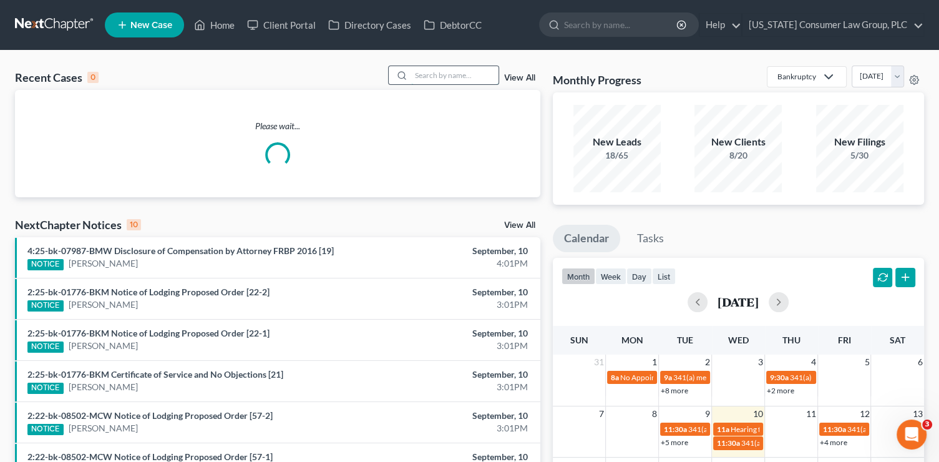
click at [444, 77] on input "search" at bounding box center [454, 75] width 87 height 18
type input "bradford"
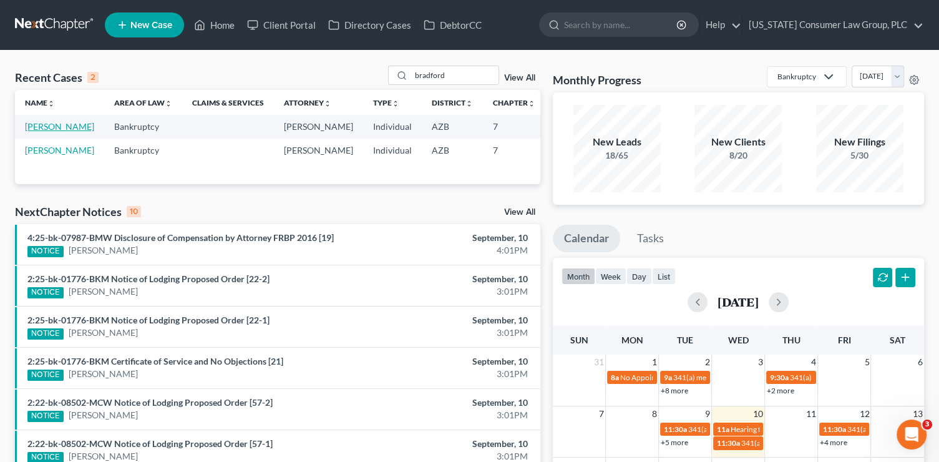
click at [48, 130] on link "[PERSON_NAME]" at bounding box center [59, 126] width 69 height 11
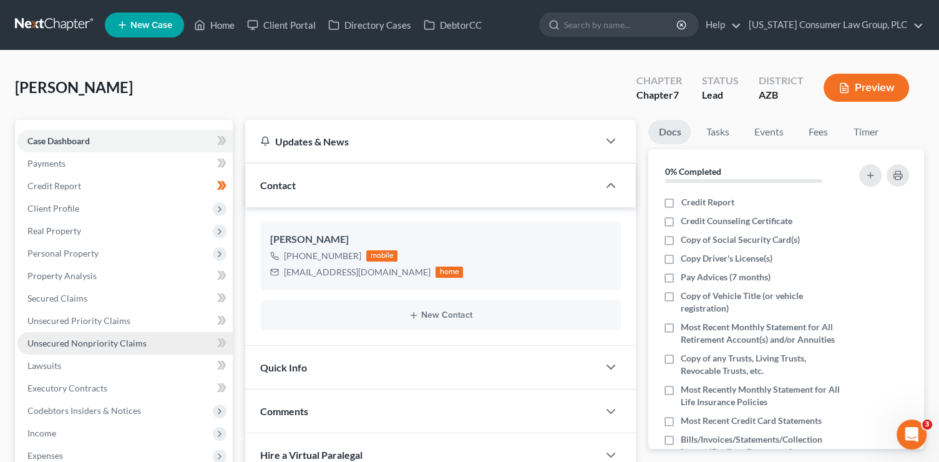
click at [125, 346] on span "Unsecured Nonpriority Claims" at bounding box center [86, 342] width 119 height 11
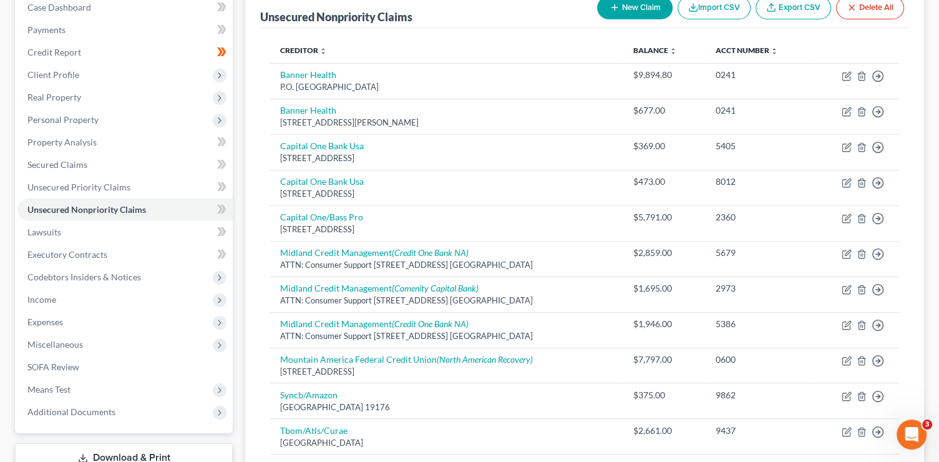
scroll to position [90, 0]
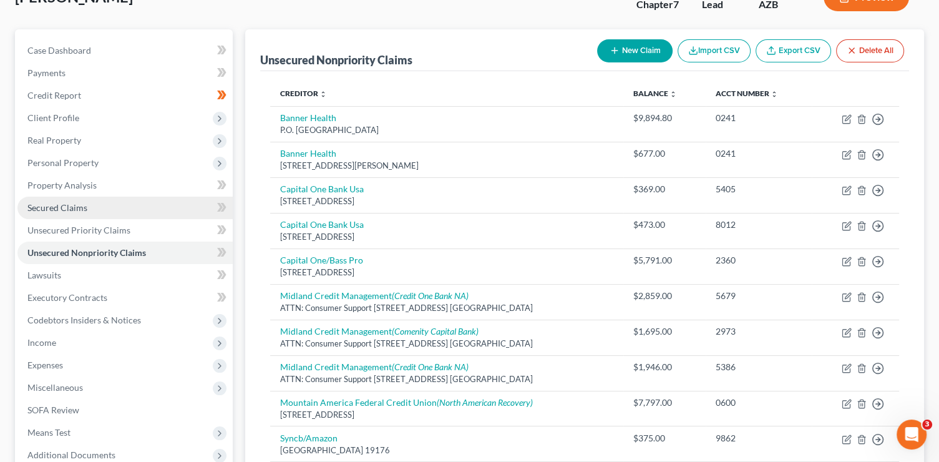
click at [84, 200] on link "Secured Claims" at bounding box center [124, 207] width 215 height 22
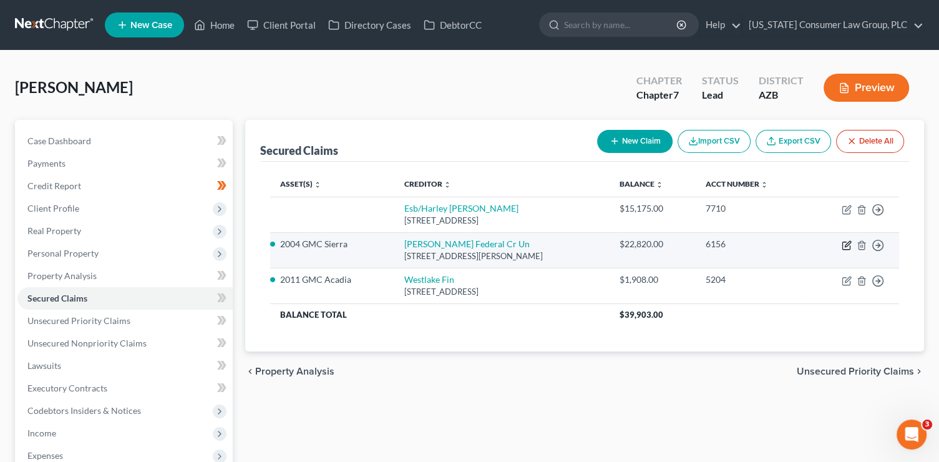
click at [848, 247] on icon "button" at bounding box center [846, 245] width 10 height 10
select select "3"
select select "0"
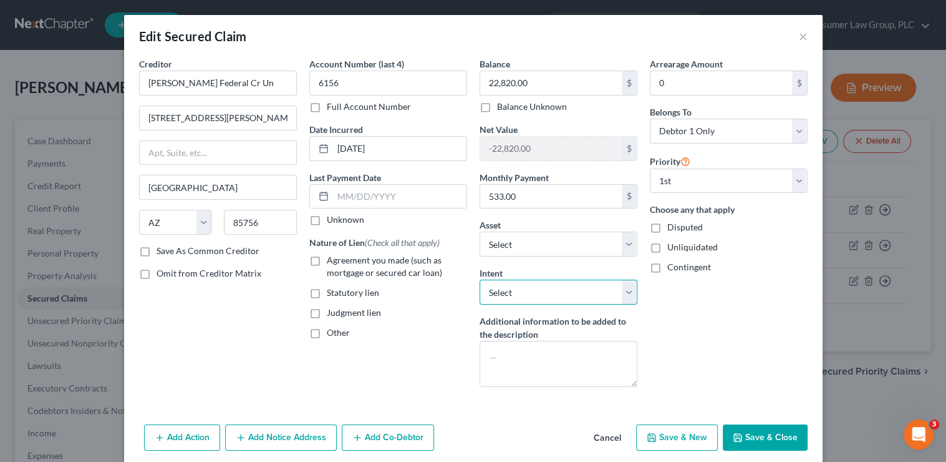
click at [557, 293] on select "Select Surrender Redeem Reaffirm Avoid Other" at bounding box center [559, 291] width 158 height 25
select select "0"
click at [480, 279] on select "Select Surrender Redeem Reaffirm Avoid Other" at bounding box center [559, 291] width 158 height 25
click at [398, 259] on span "Agreement you made (such as mortgage or secured car loan)" at bounding box center [384, 265] width 115 height 23
click at [340, 259] on input "Agreement you made (such as mortgage or secured car loan)" at bounding box center [336, 258] width 8 height 8
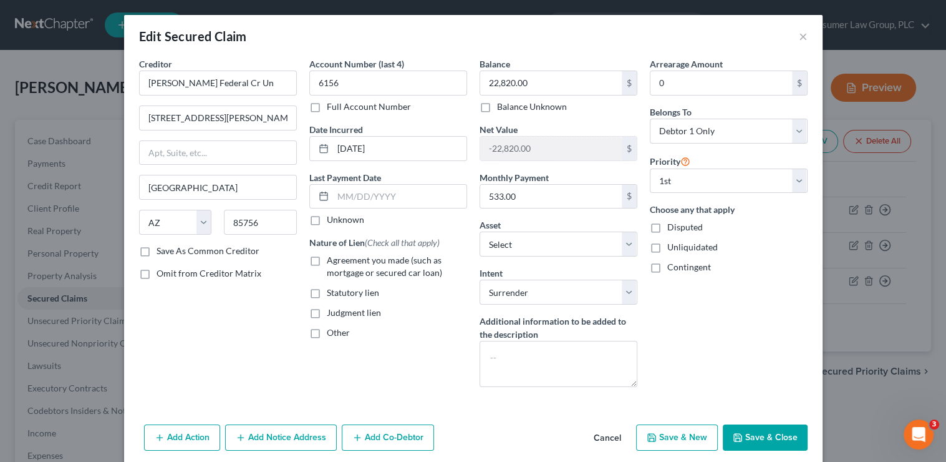
checkbox input "true"
drag, startPoint x: 765, startPoint y: 438, endPoint x: 775, endPoint y: 410, distance: 29.6
click at [765, 437] on button "Save & Close" at bounding box center [765, 437] width 85 height 26
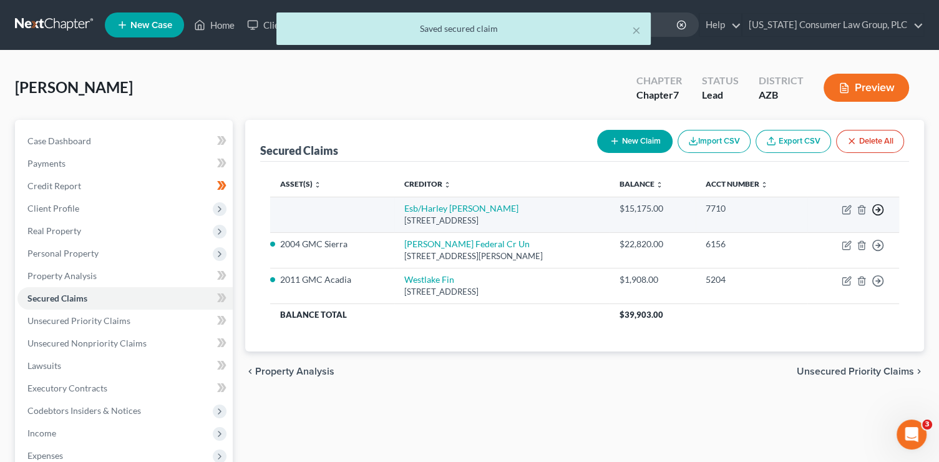
click at [881, 210] on icon "button" at bounding box center [877, 209] width 12 height 12
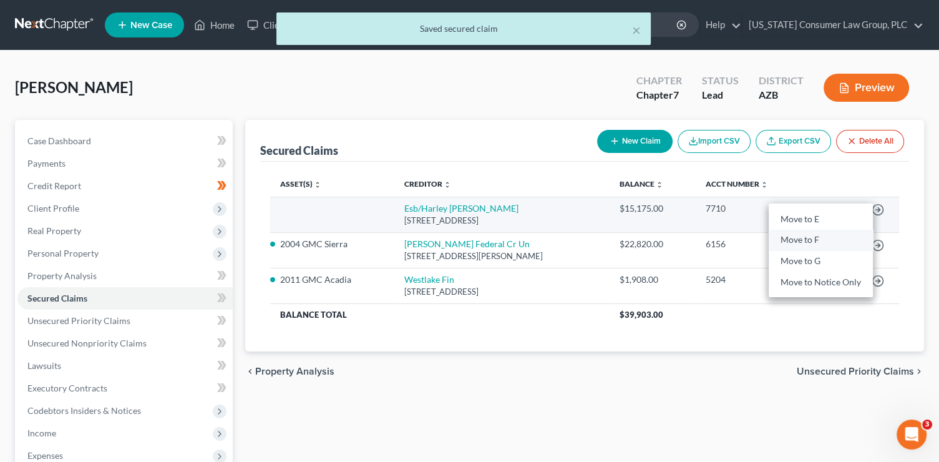
click at [826, 236] on link "Move to F" at bounding box center [820, 240] width 104 height 21
